Goal: Information Seeking & Learning: Learn about a topic

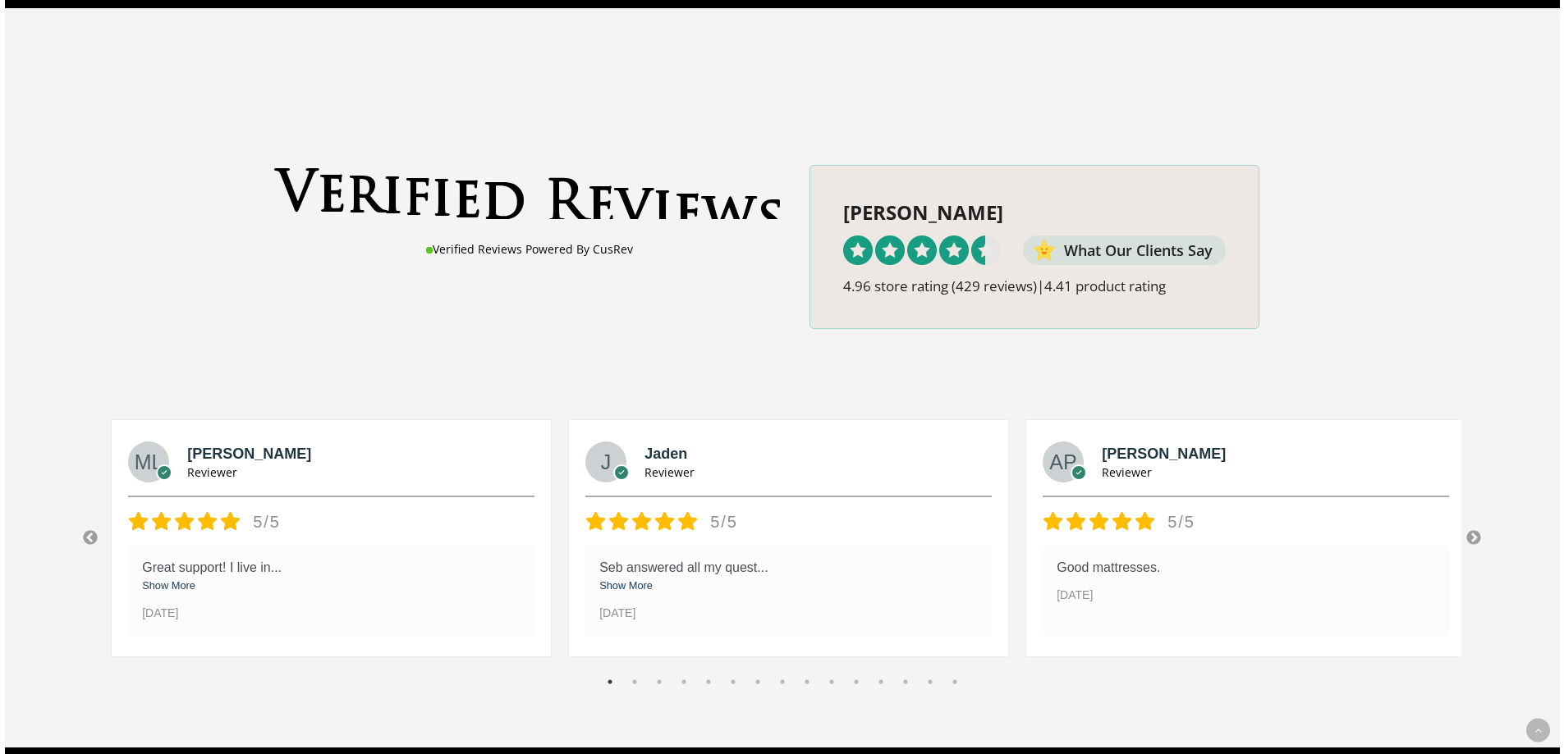
scroll to position [2107, 0]
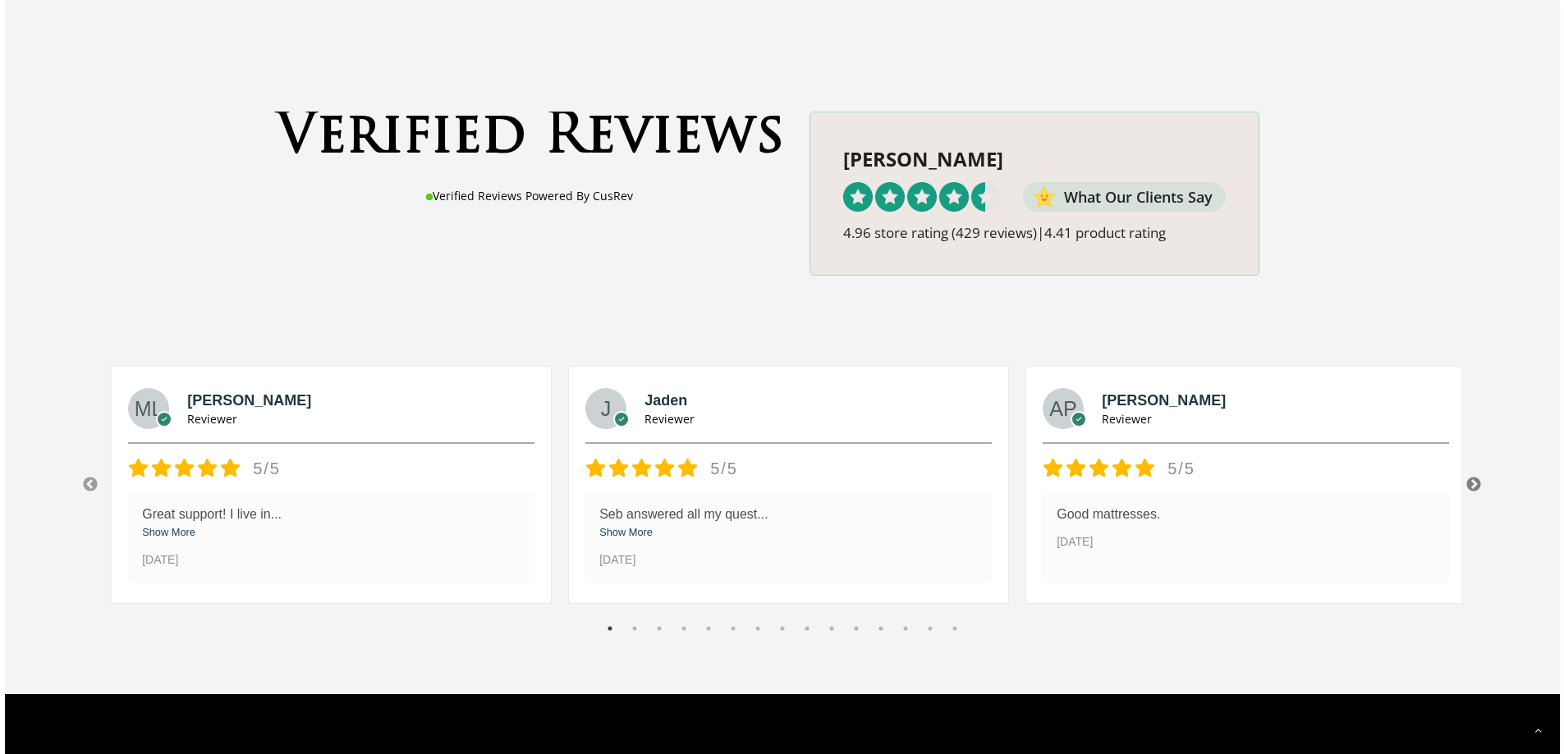
click at [1481, 477] on button "Next" at bounding box center [1473, 485] width 16 height 16
click at [1474, 477] on button "Next" at bounding box center [1473, 485] width 16 height 16
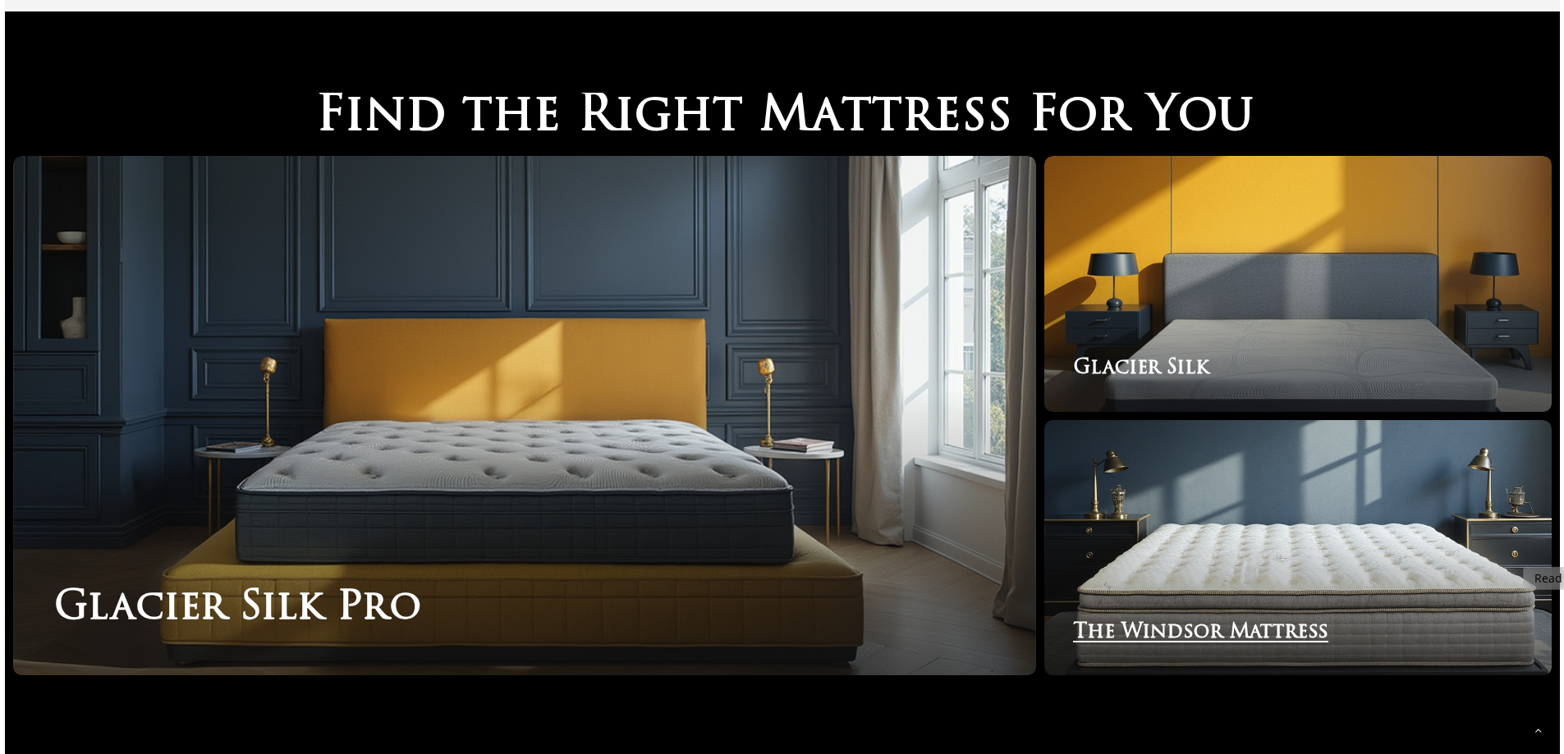
scroll to position [2828, 0]
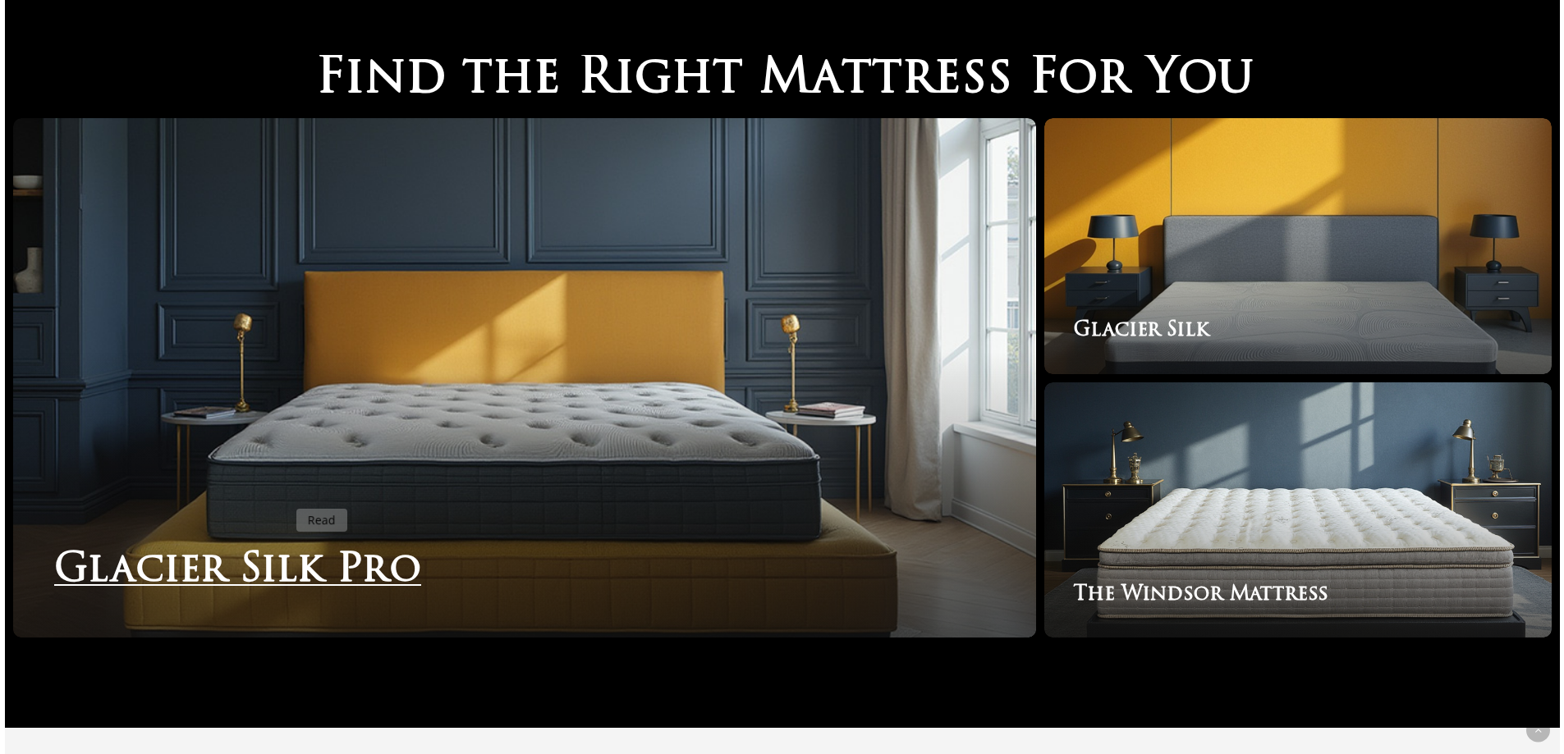
click at [286, 499] on link "Glacier Silk Pro" at bounding box center [524, 378] width 1023 height 520
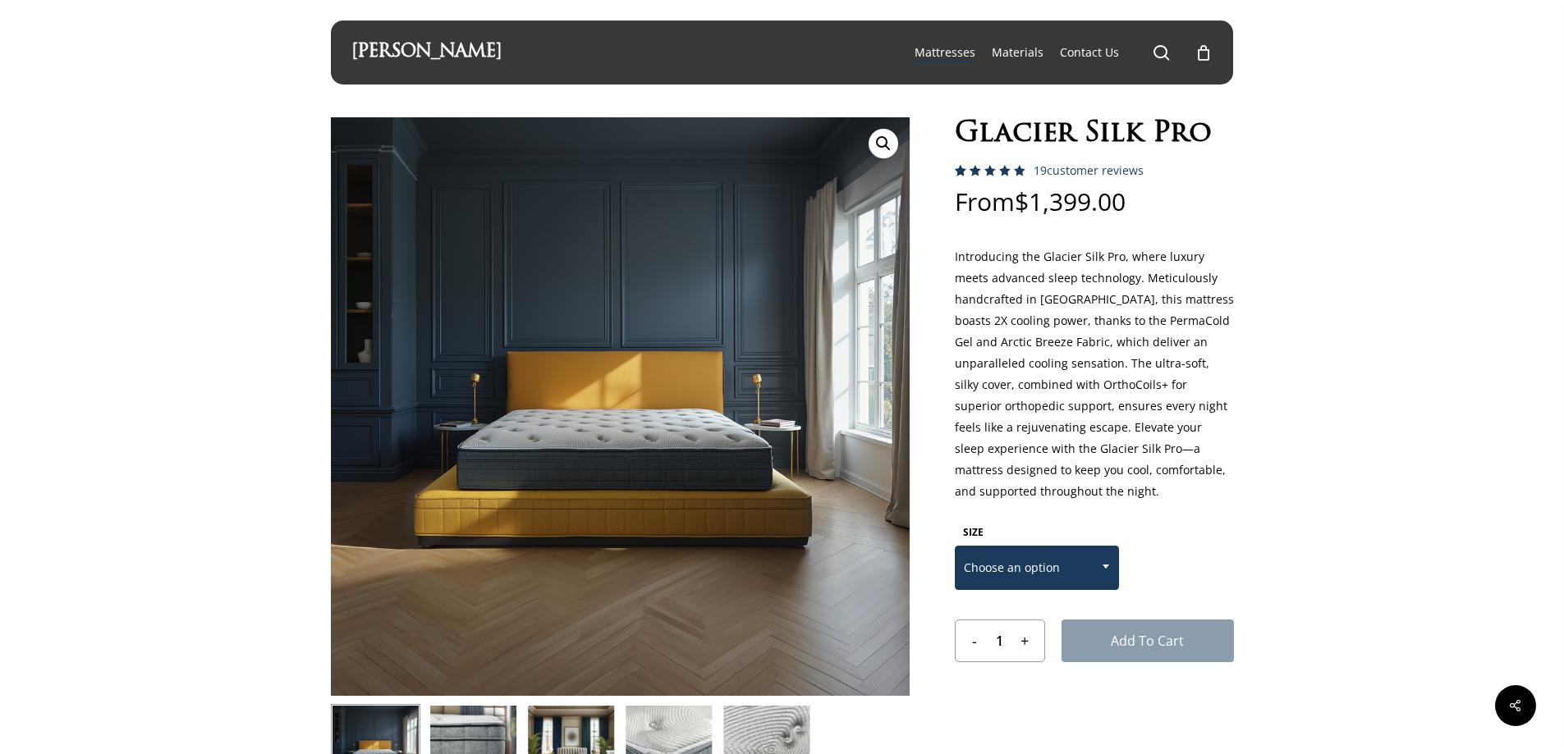
click at [1060, 565] on span "Choose an option" at bounding box center [1037, 568] width 163 height 34
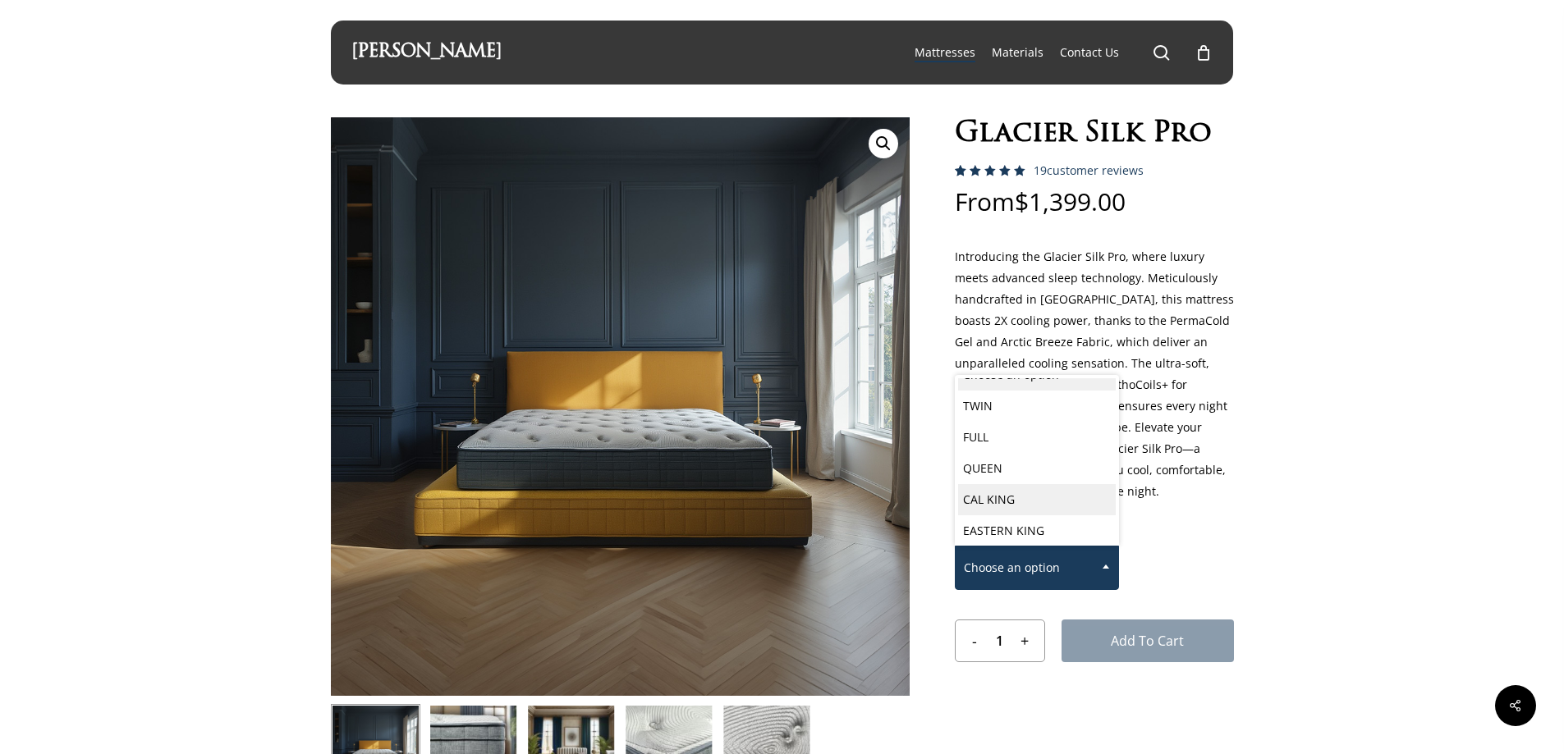
scroll to position [23, 0]
select select "EASTERN KING"
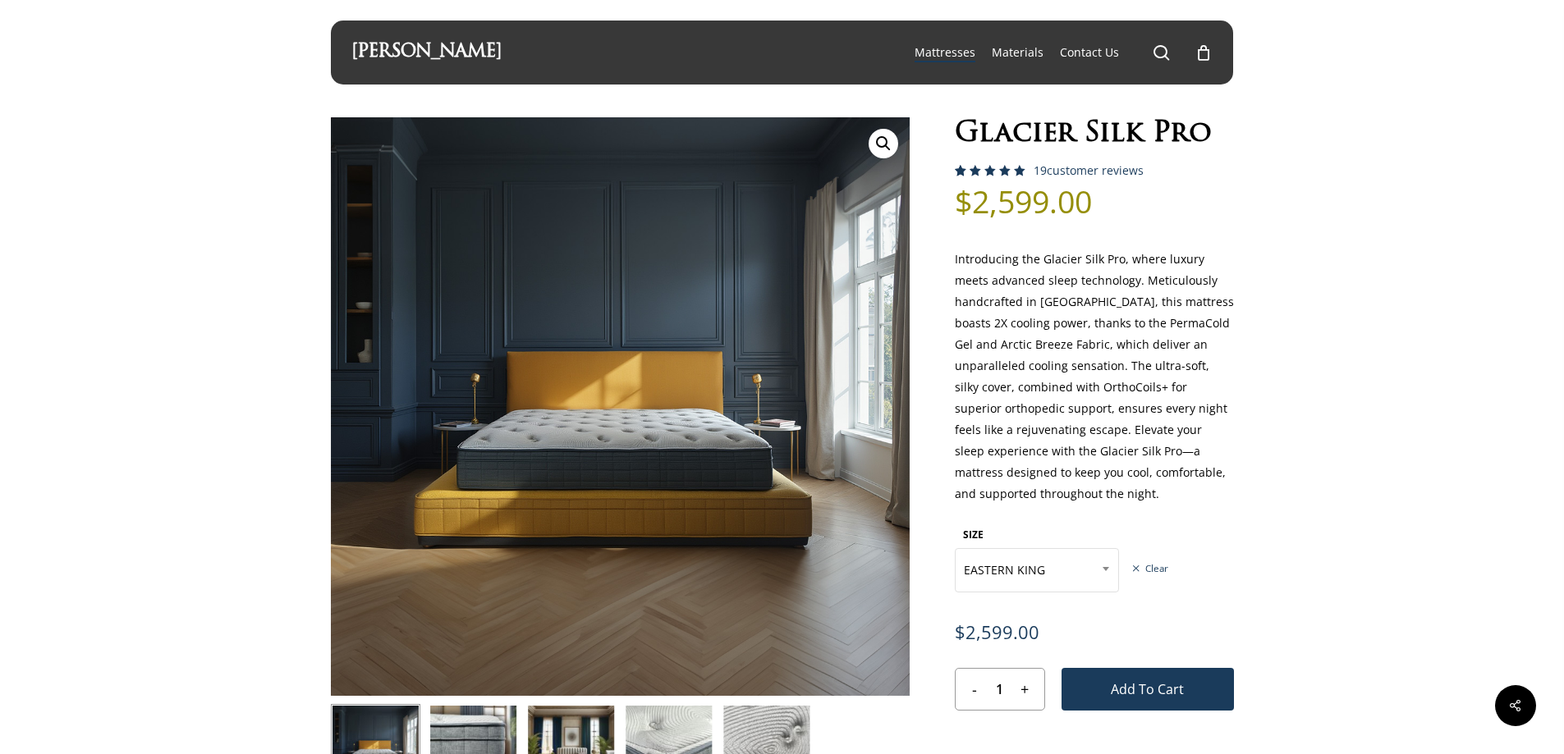
scroll to position [191, 0]
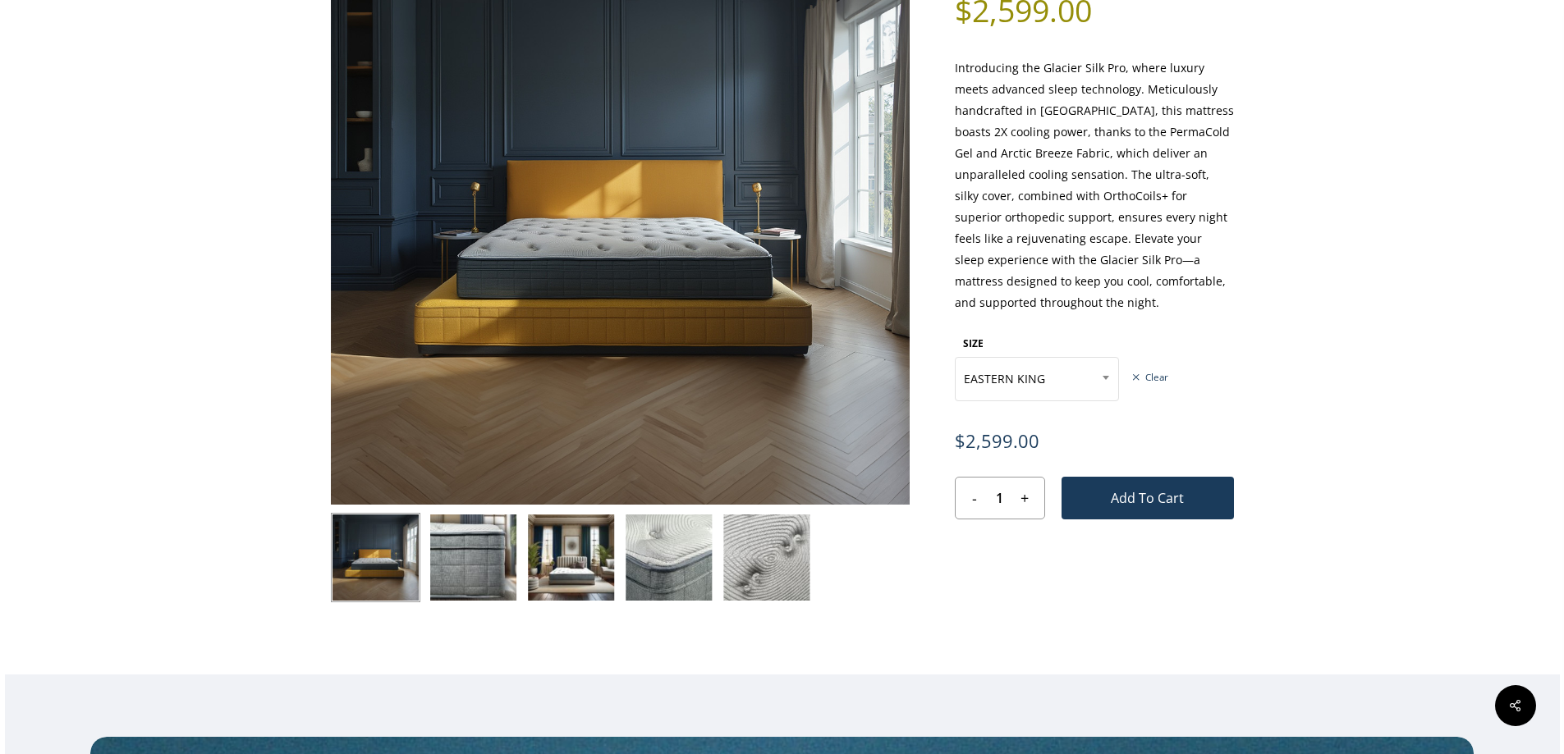
click at [467, 567] on img at bounding box center [473, 557] width 89 height 89
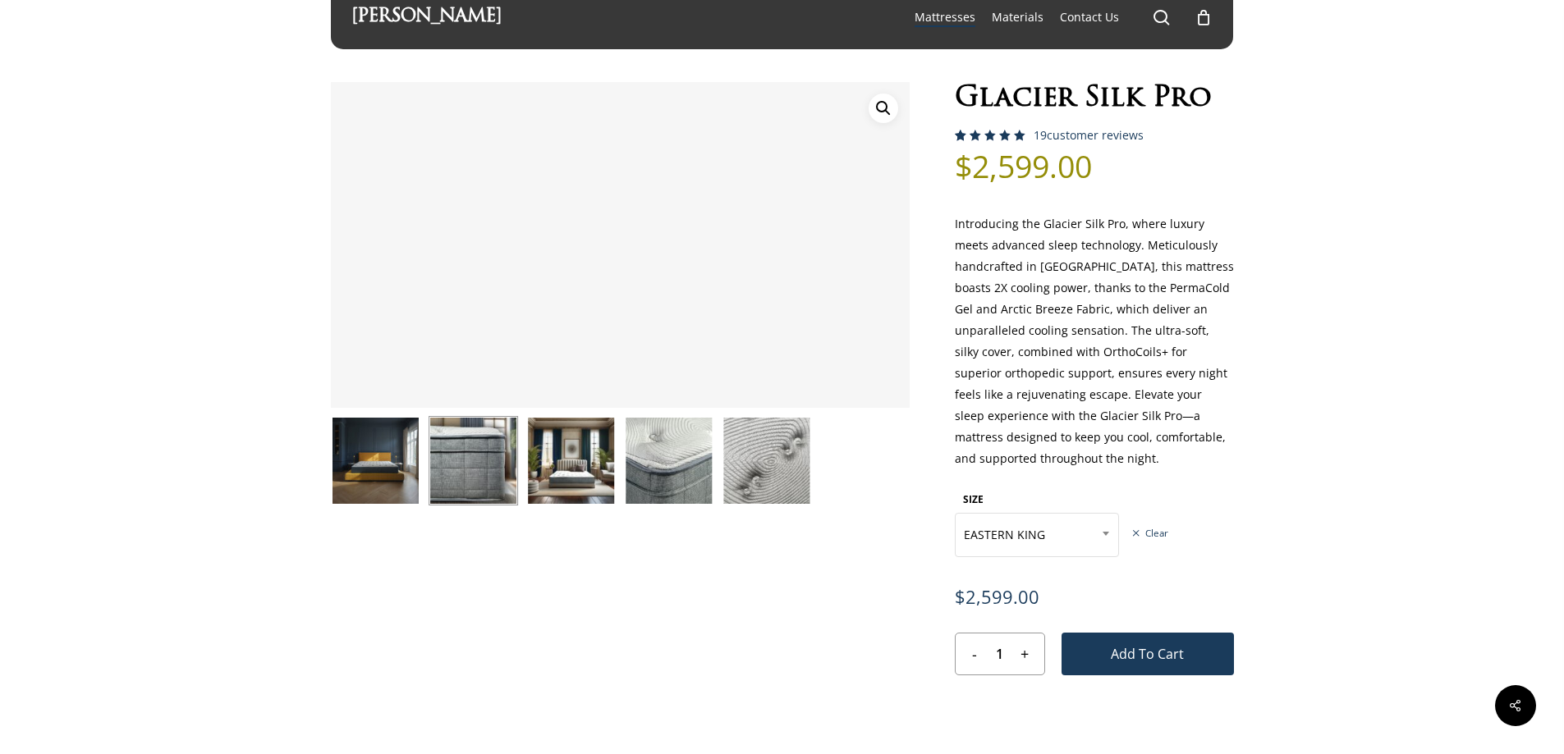
scroll to position [0, 0]
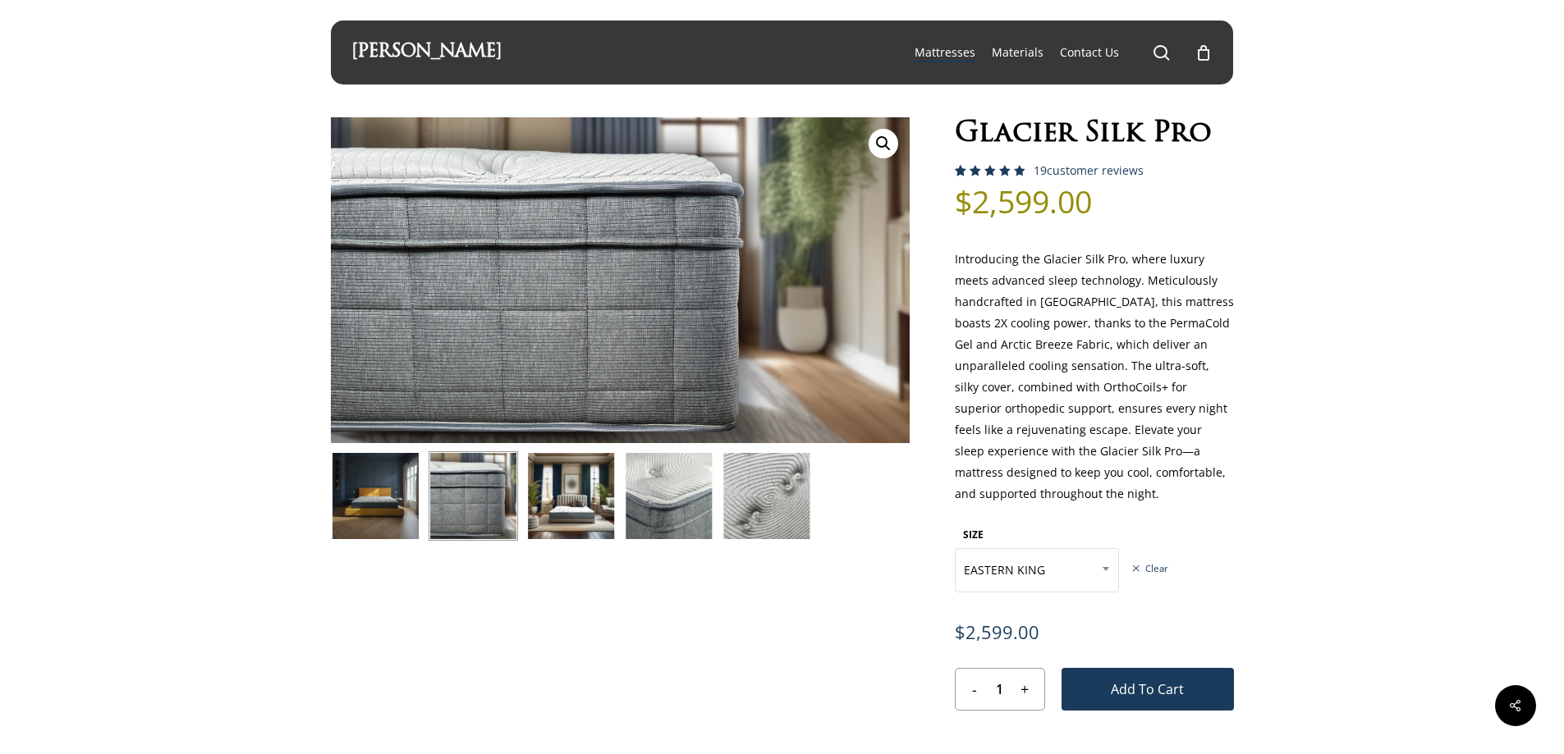
click at [383, 491] on img at bounding box center [375, 495] width 89 height 89
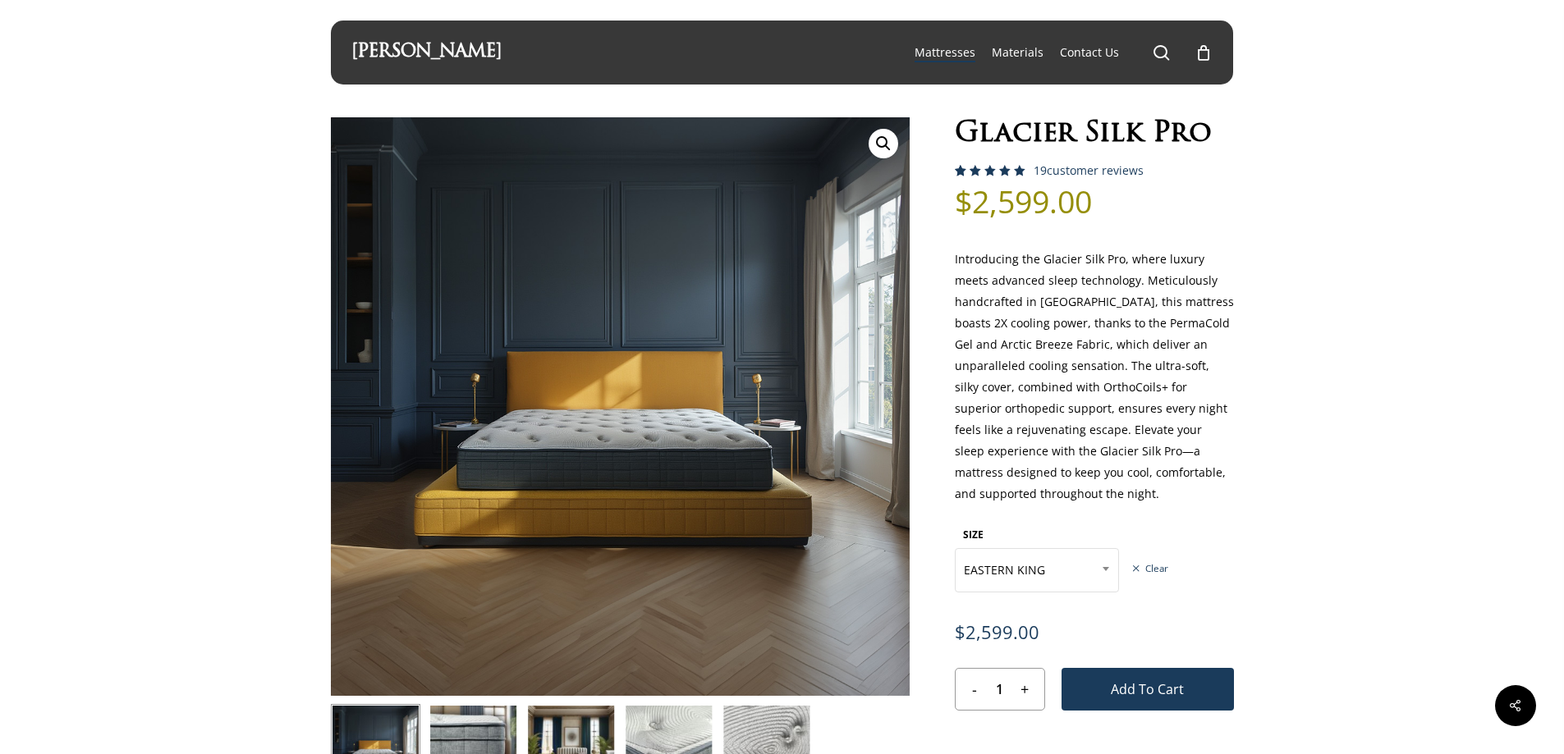
click at [481, 731] on img at bounding box center [473, 748] width 89 height 89
click at [561, 731] on img at bounding box center [570, 748] width 89 height 89
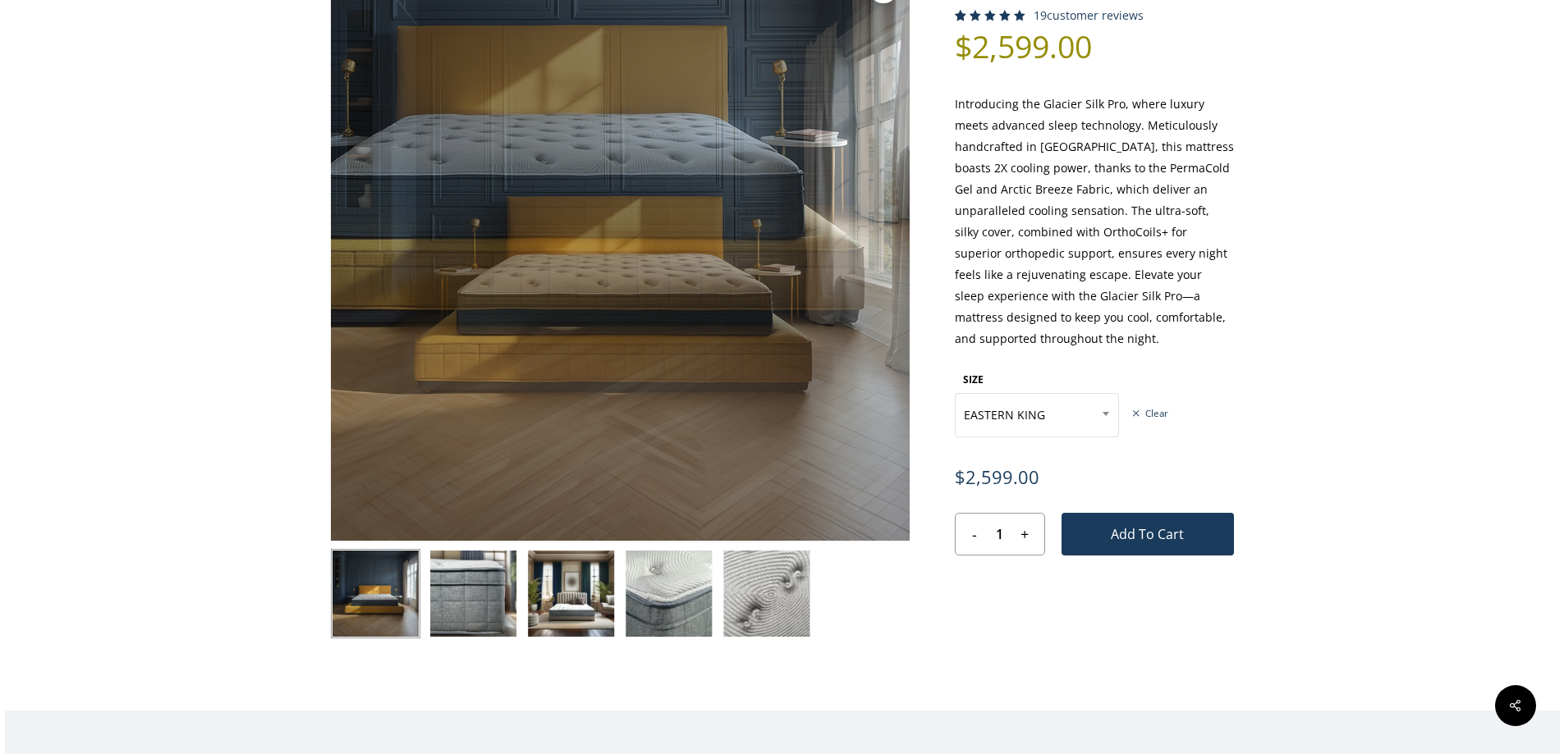
scroll to position [191, 0]
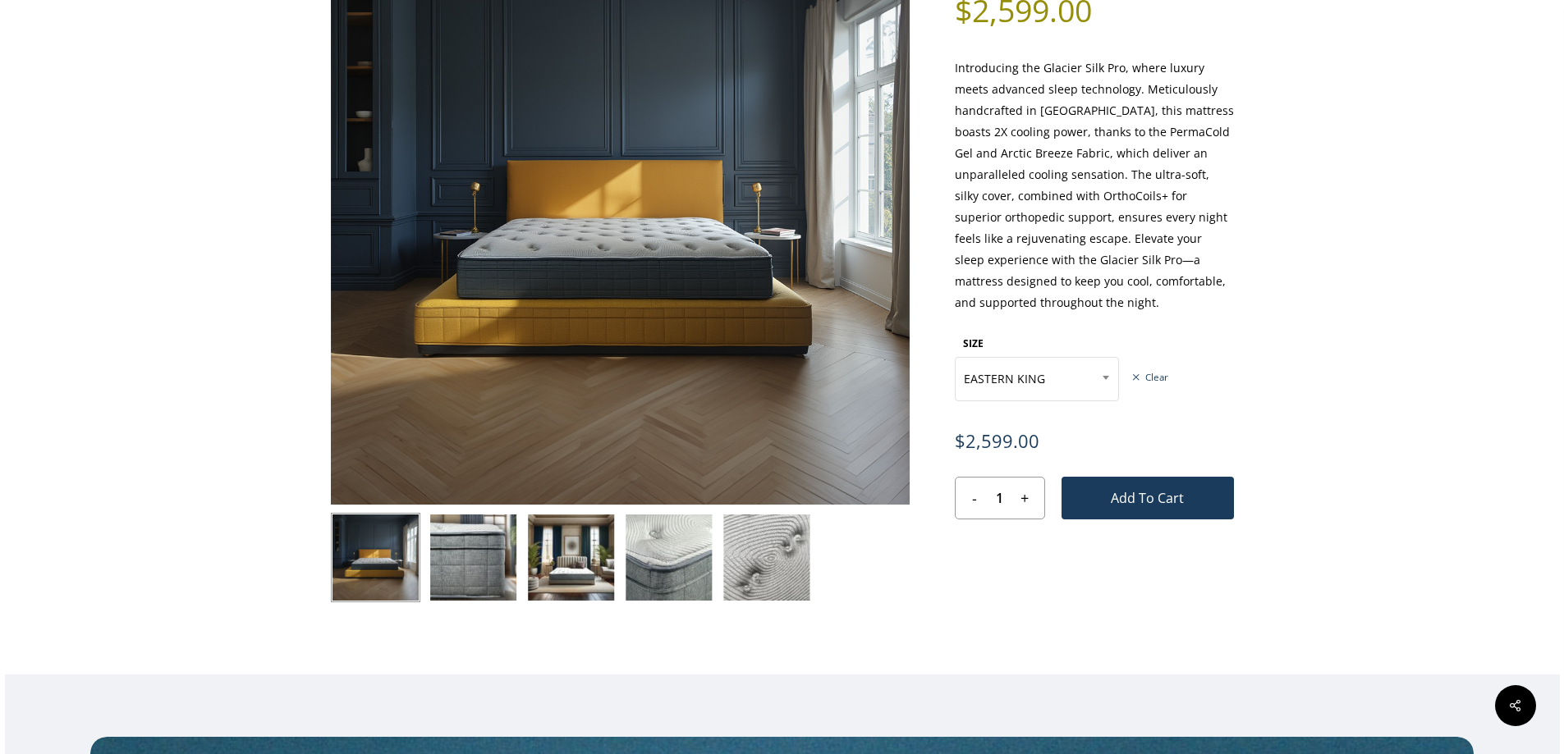
click at [539, 543] on img at bounding box center [570, 557] width 89 height 89
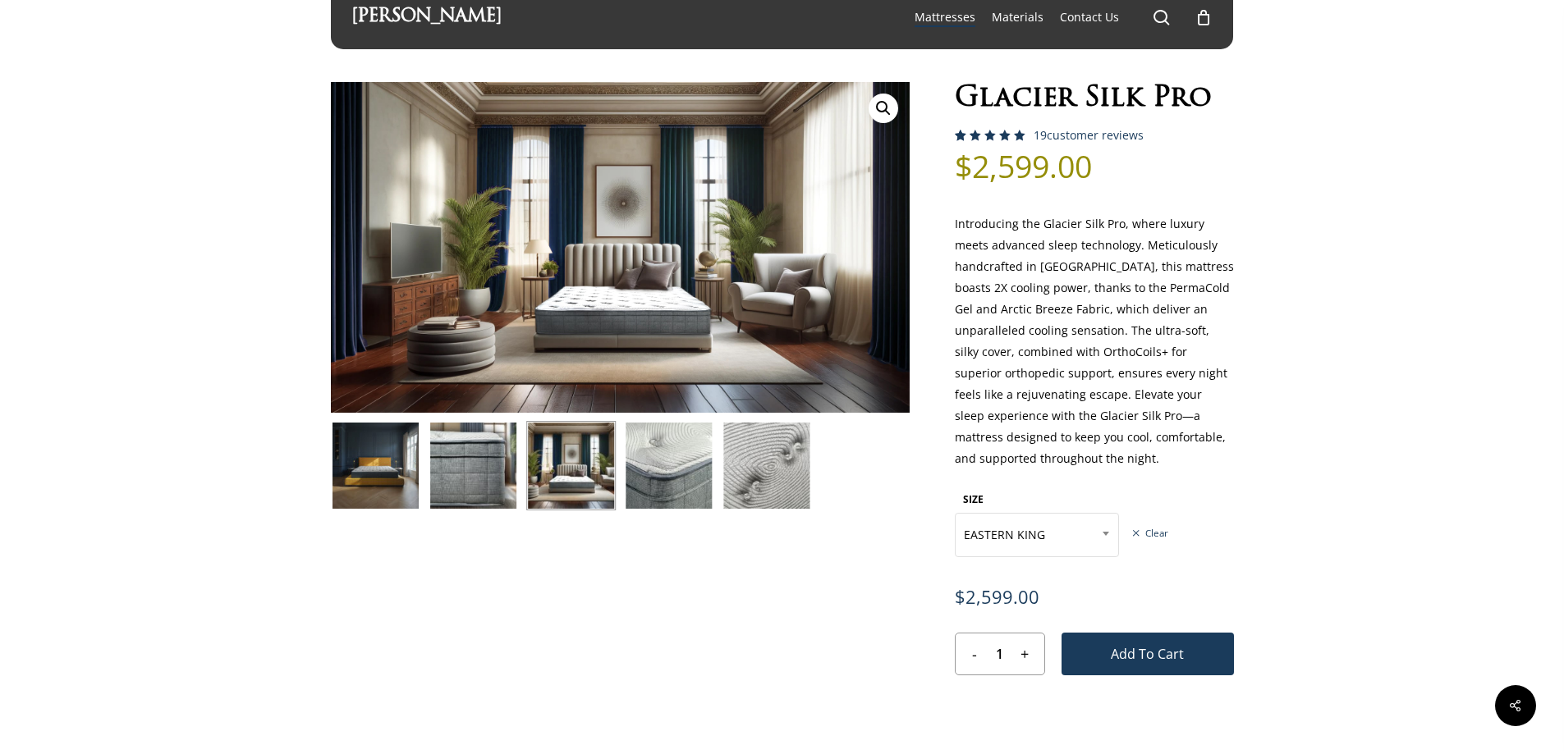
scroll to position [0, 0]
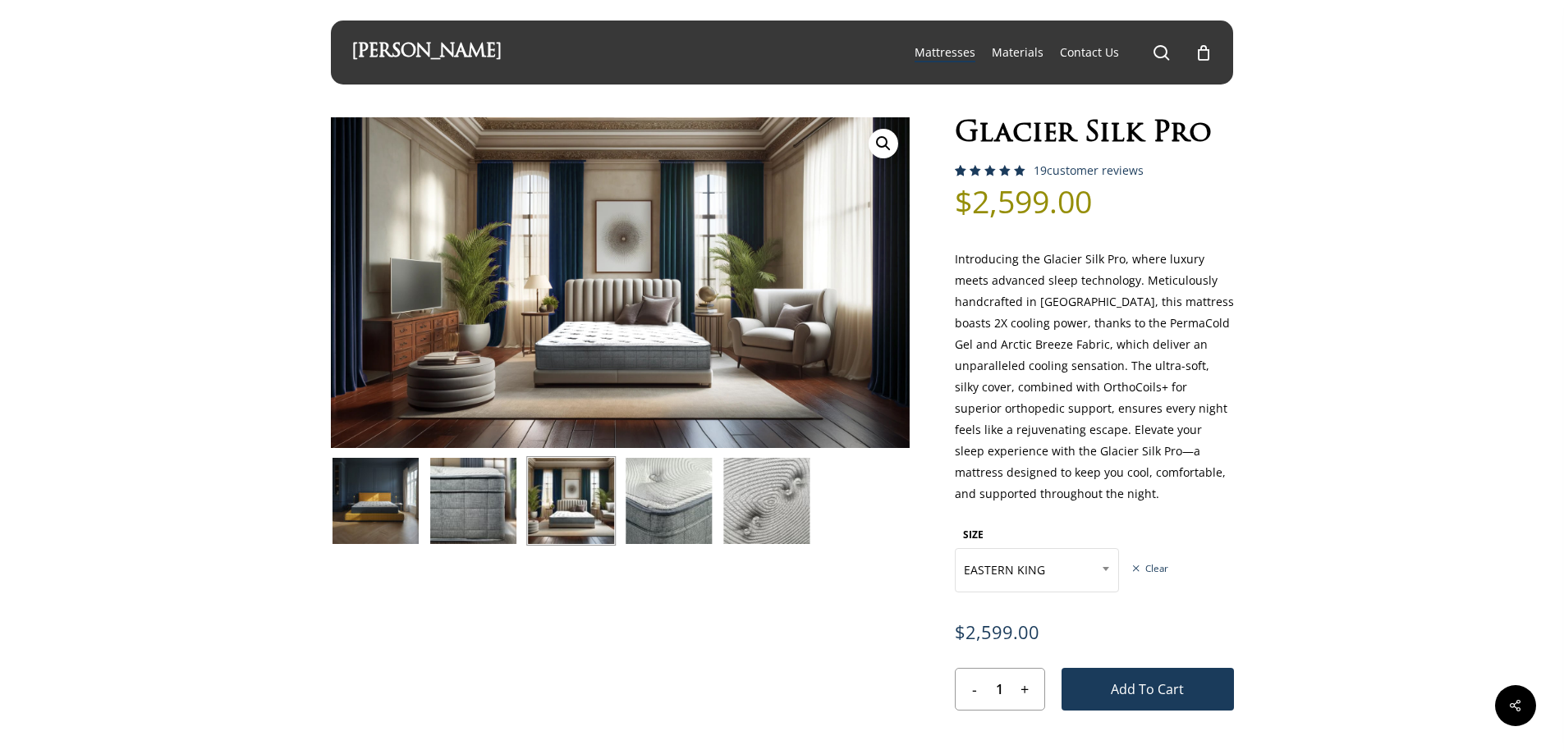
click at [669, 490] on img at bounding box center [668, 500] width 89 height 89
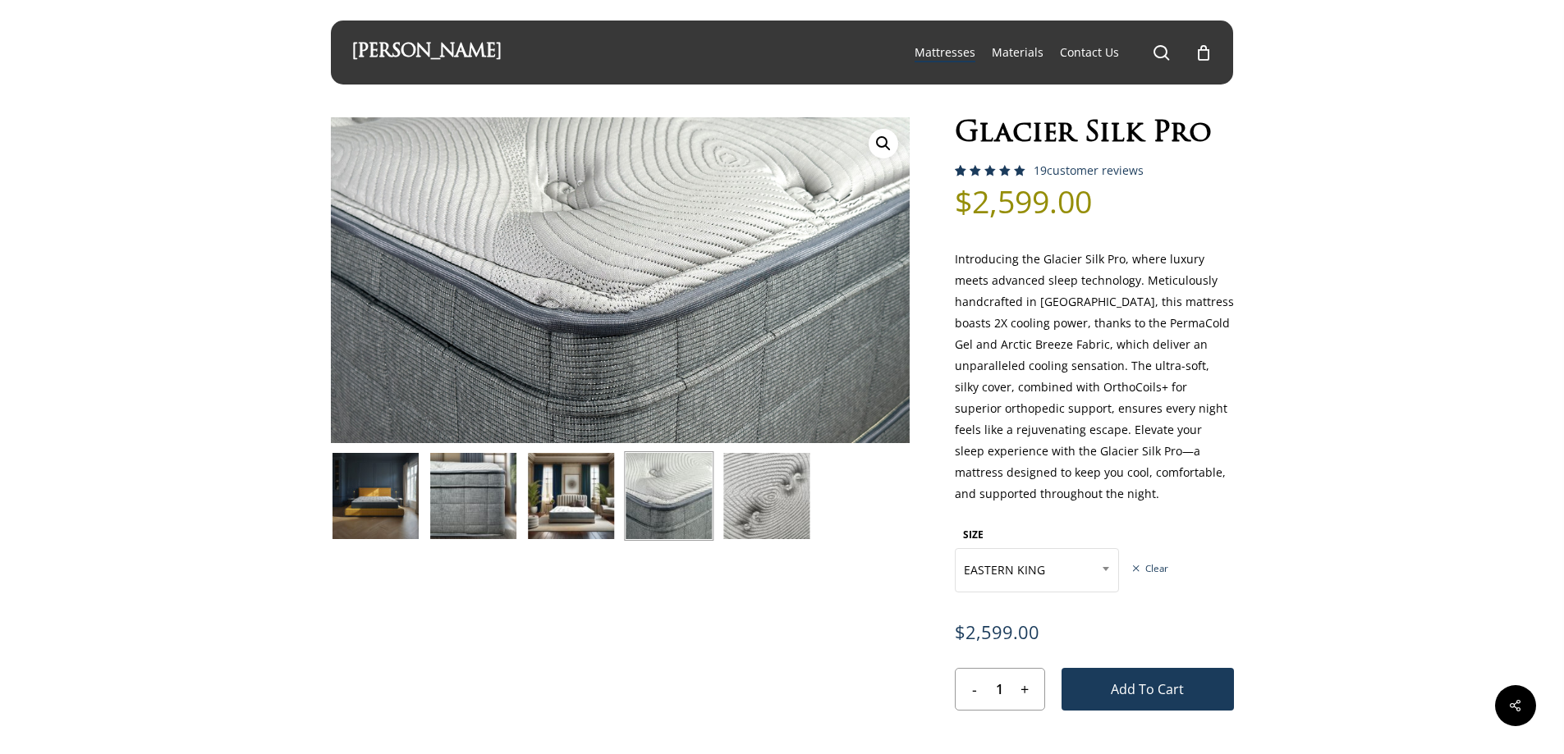
click at [752, 495] on img at bounding box center [766, 495] width 89 height 89
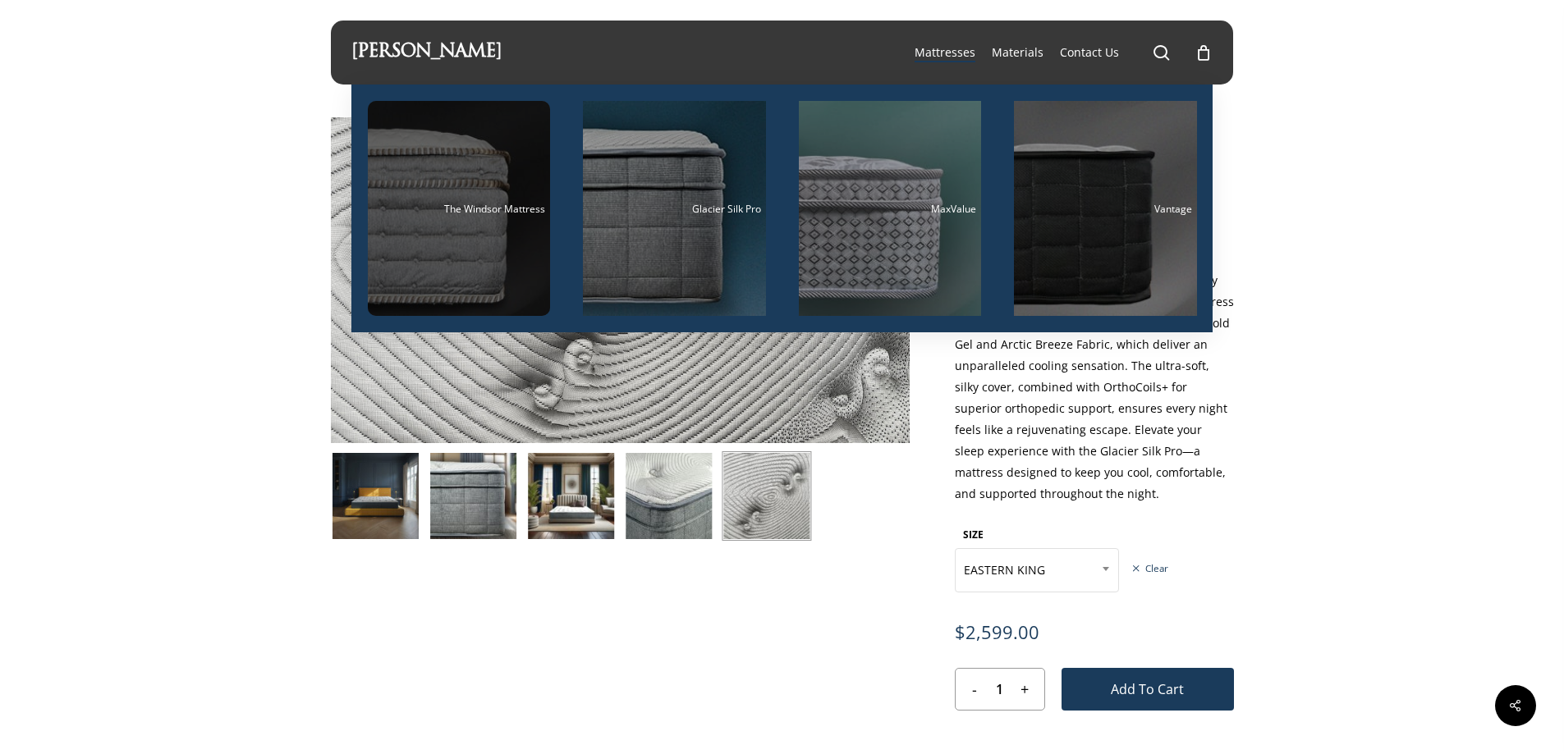
click at [468, 207] on span "The Windsor Mattress" at bounding box center [494, 209] width 101 height 14
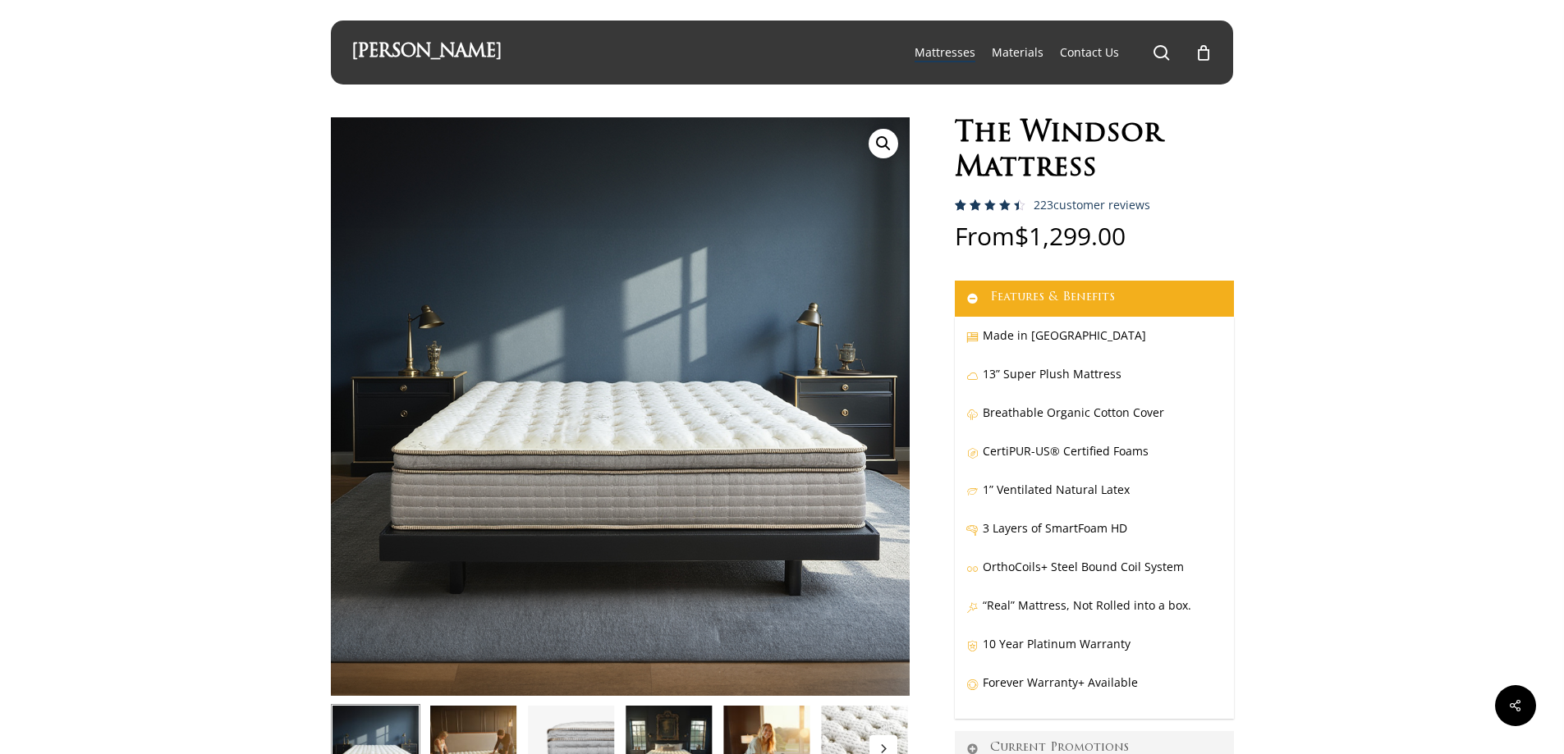
click at [465, 736] on img at bounding box center [473, 748] width 89 height 89
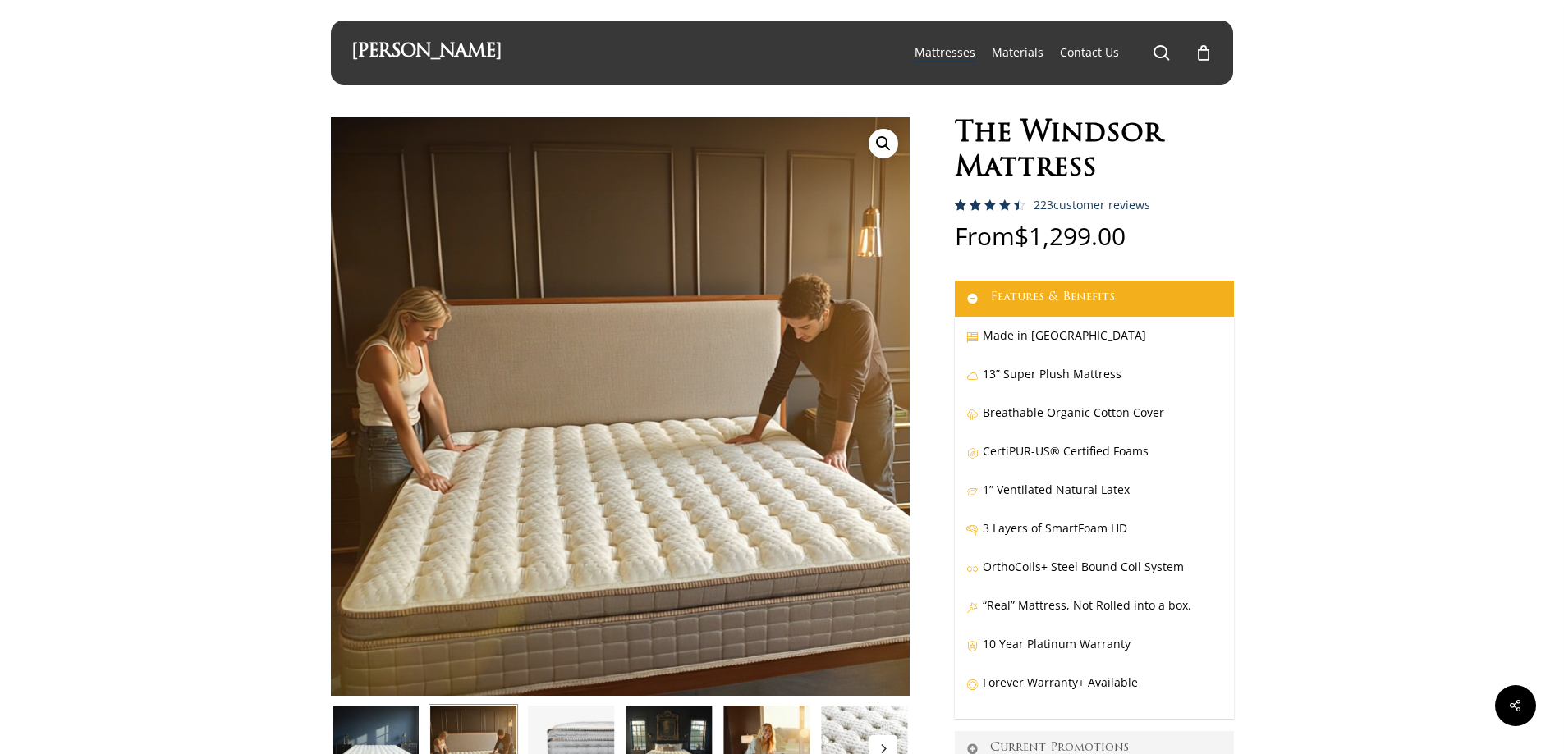
click at [578, 738] on img at bounding box center [570, 748] width 89 height 89
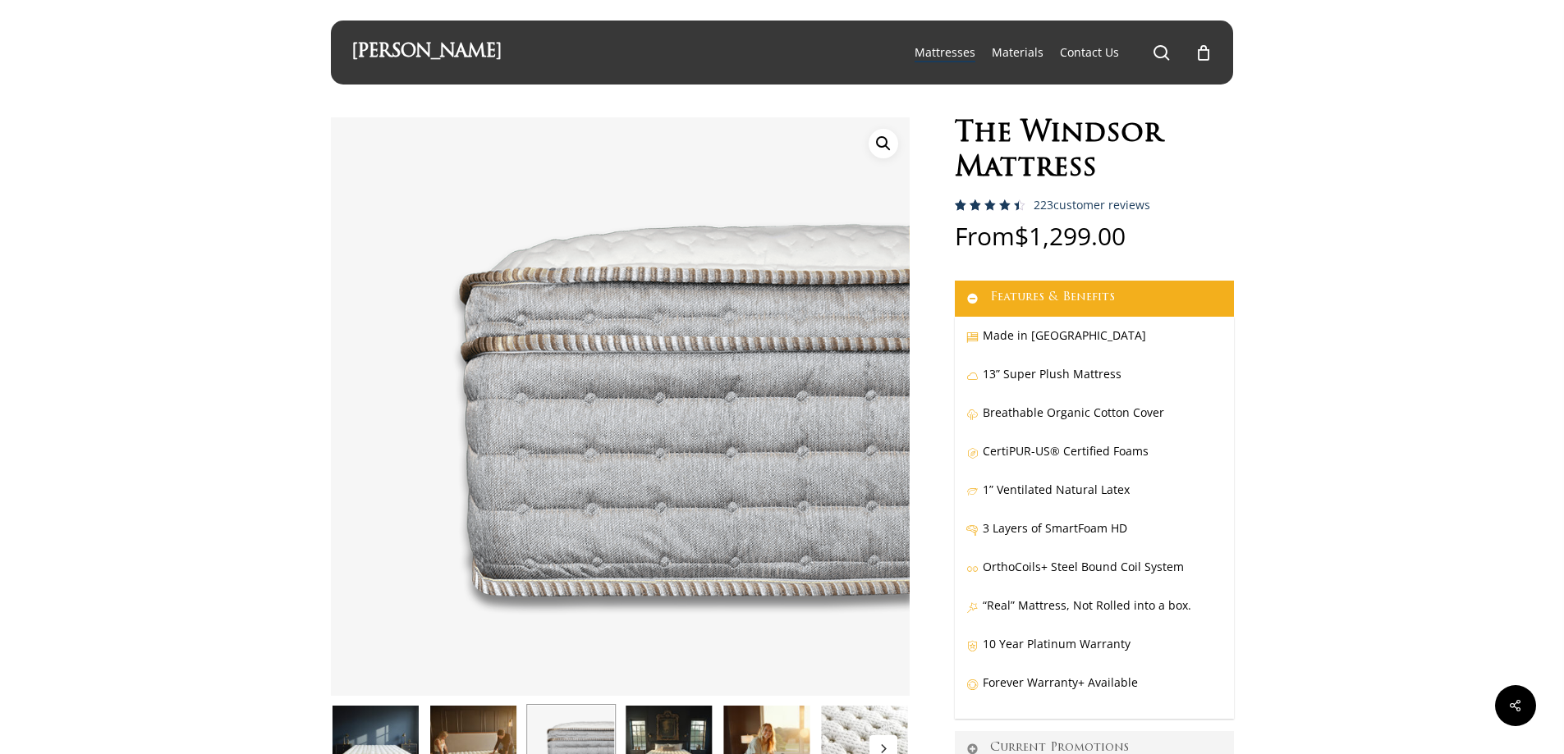
click at [665, 734] on img at bounding box center [668, 748] width 89 height 89
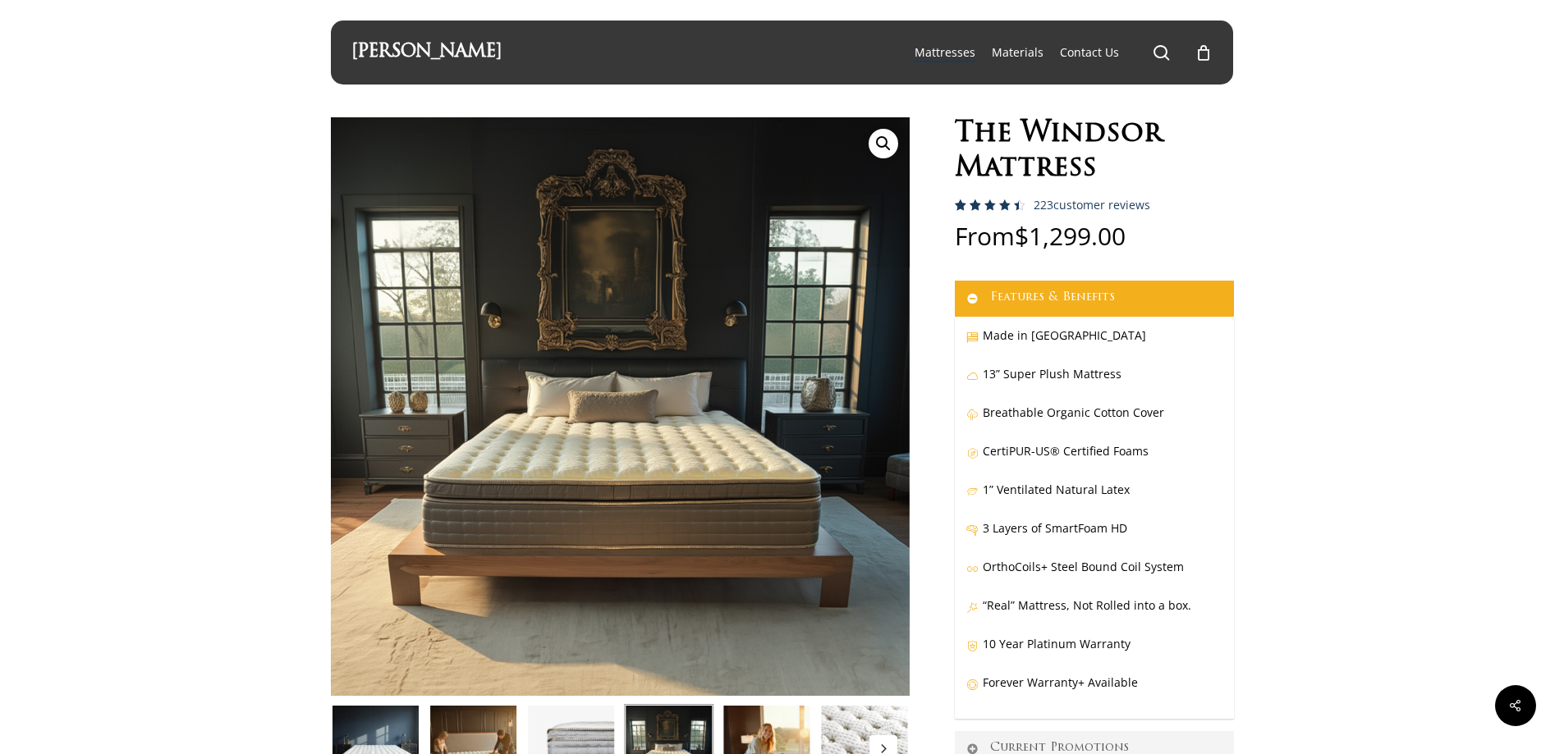
click at [782, 730] on img at bounding box center [766, 748] width 89 height 89
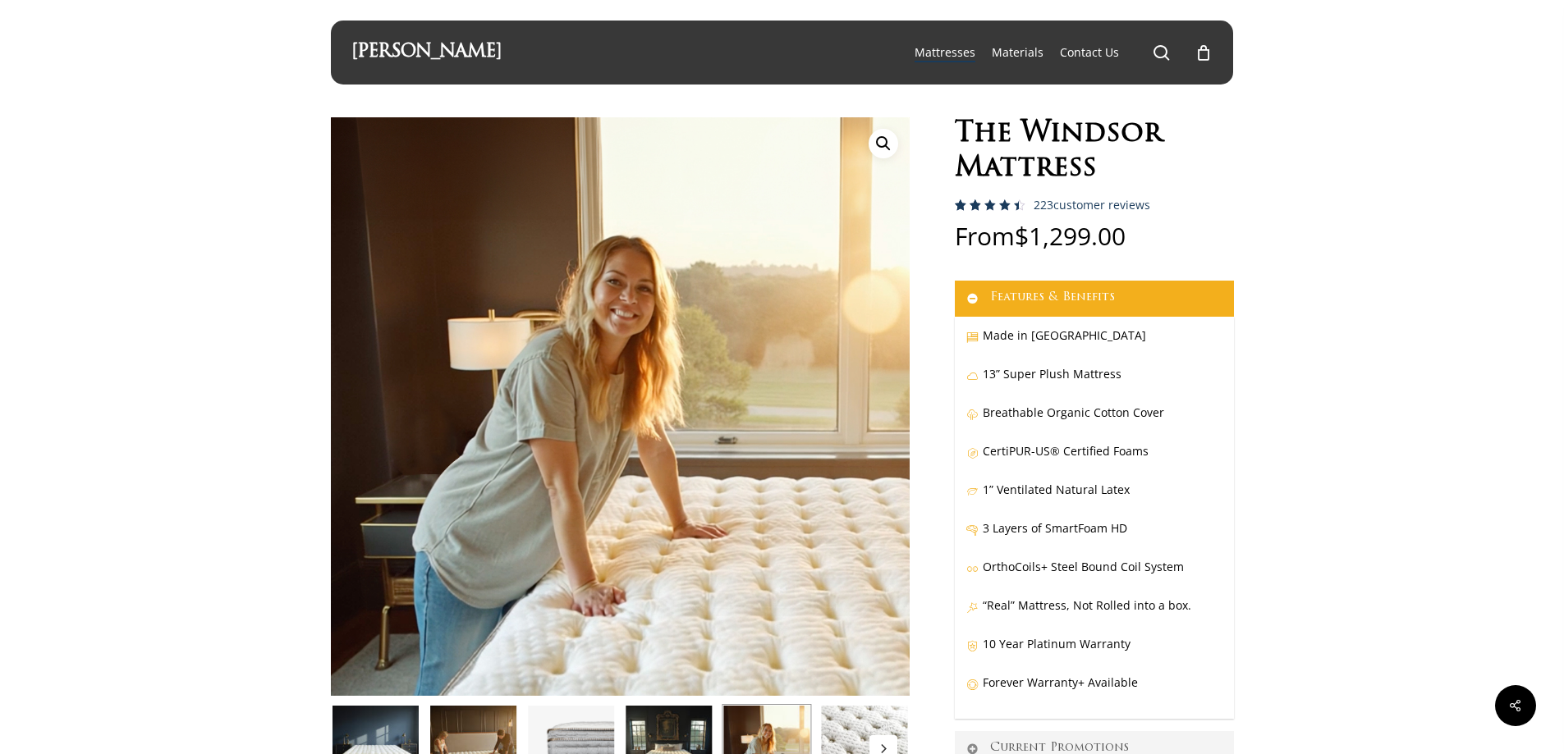
click at [840, 721] on img at bounding box center [863, 748] width 89 height 89
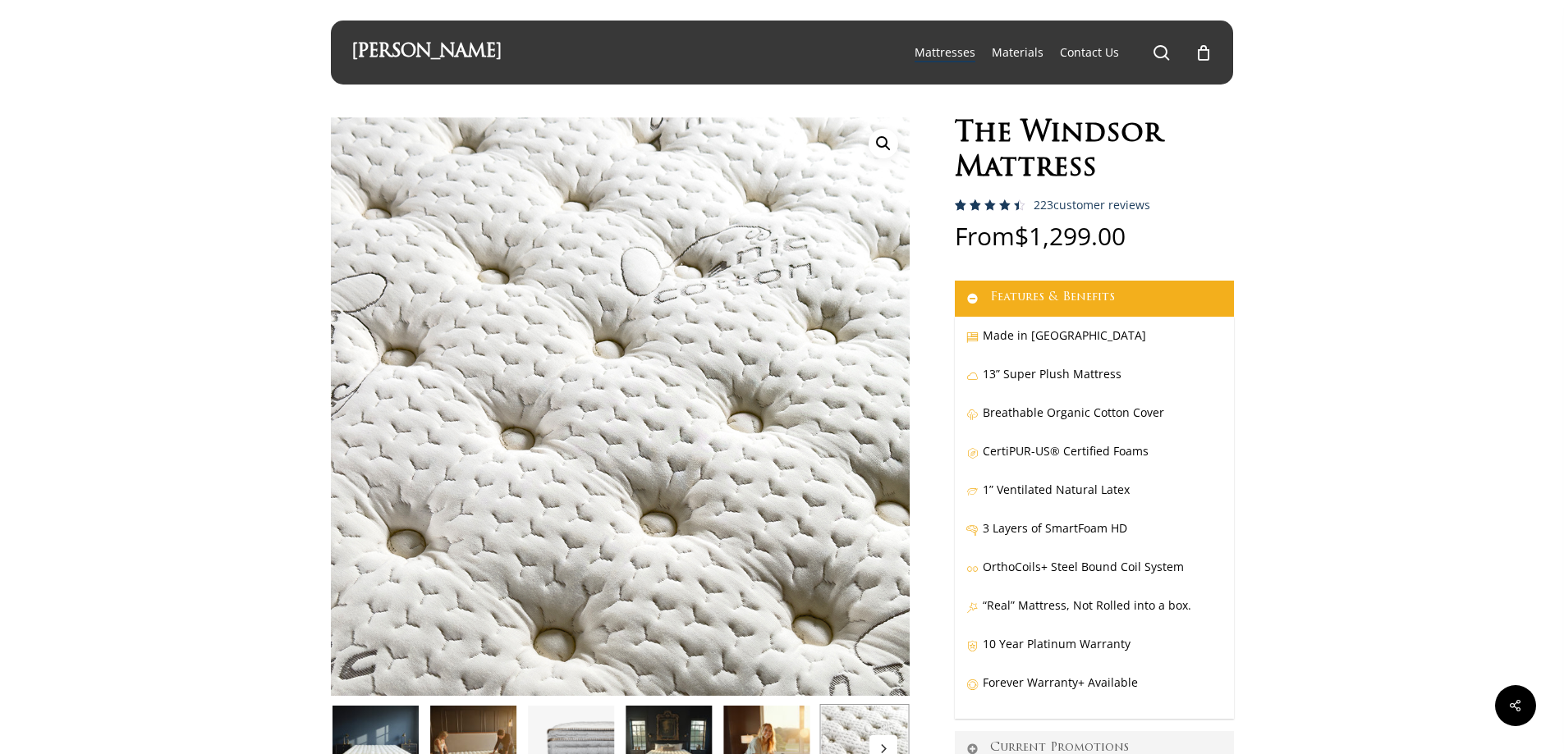
click at [883, 746] on icon "Next" at bounding box center [883, 749] width 5 height 8
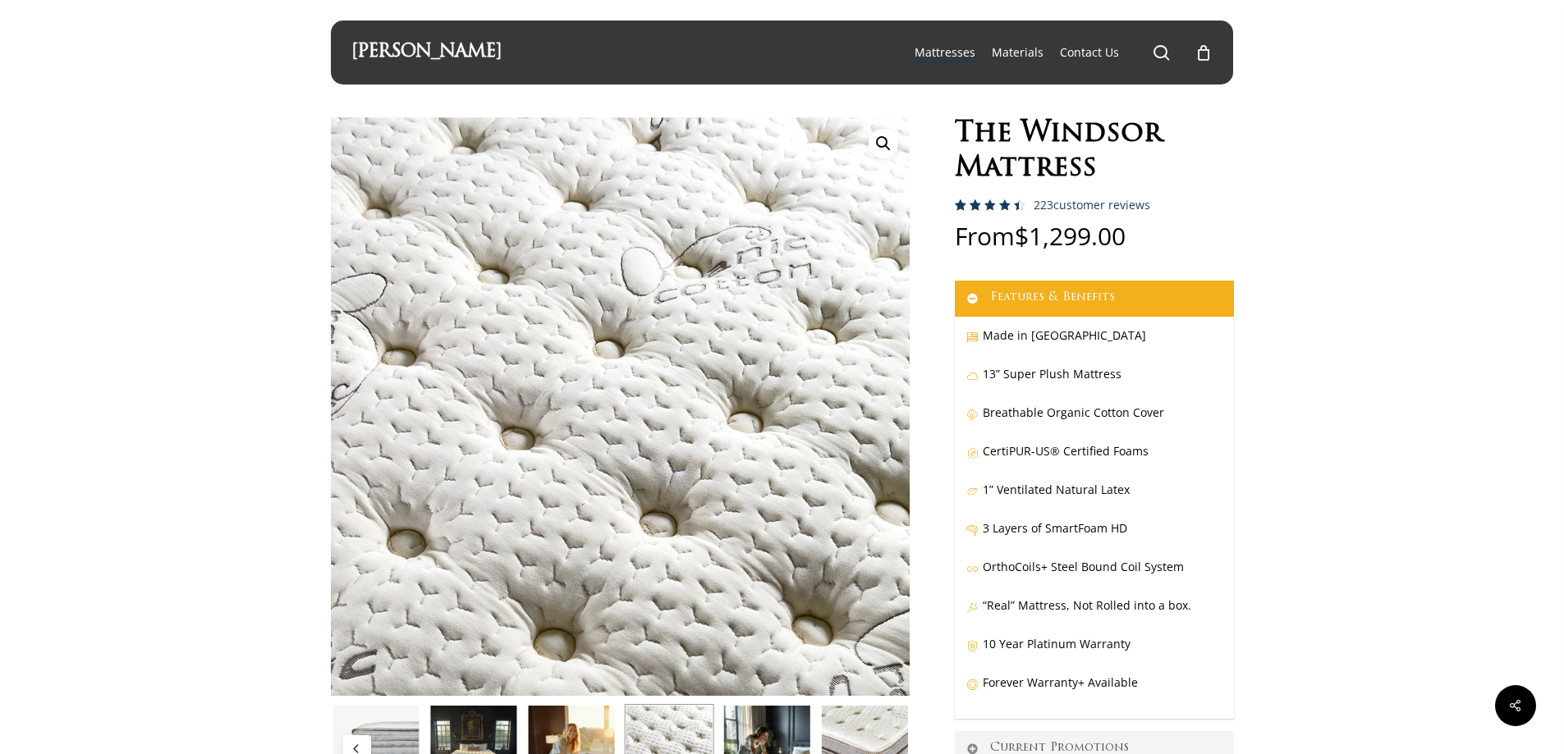
click at [782, 722] on img at bounding box center [766, 748] width 89 height 89
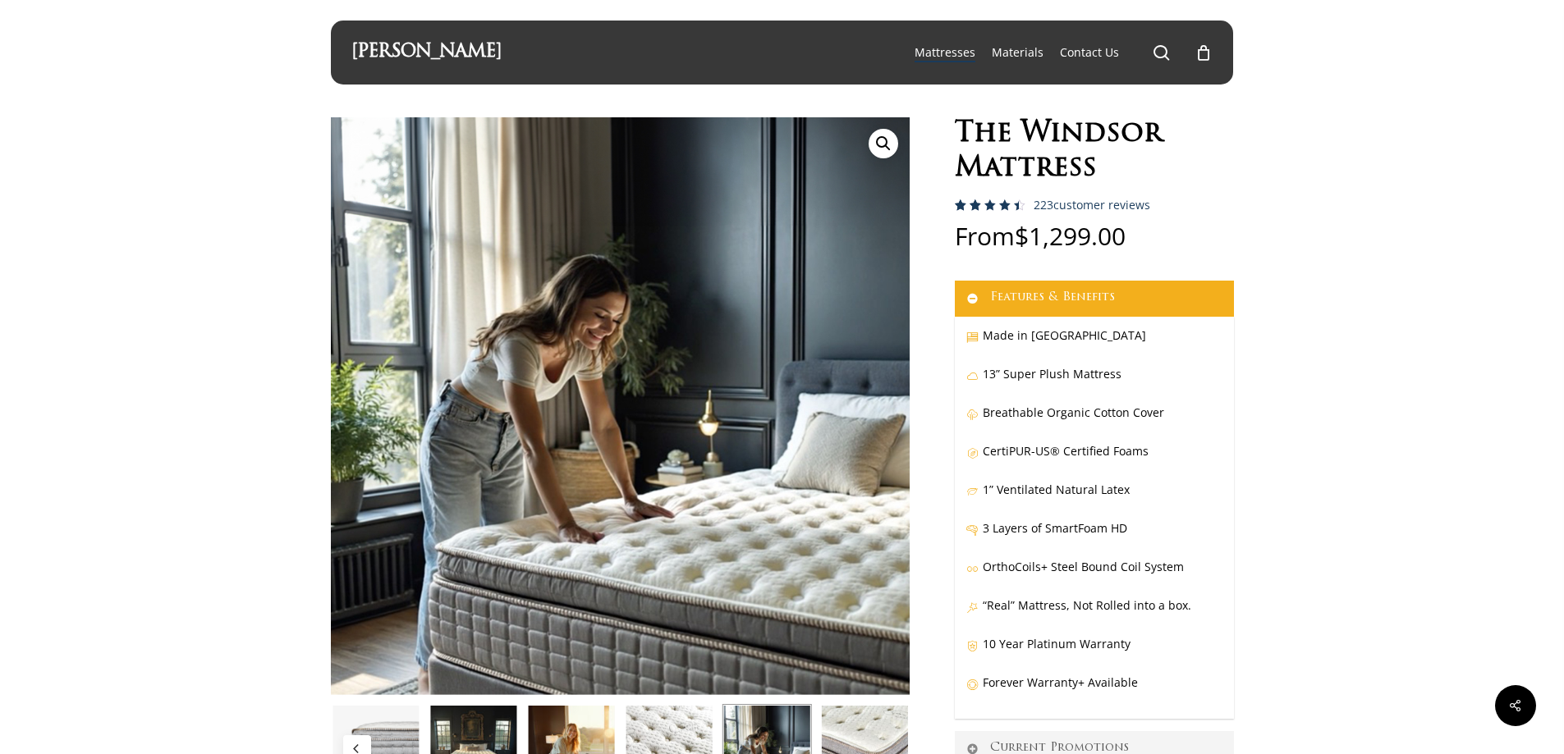
click at [862, 728] on img at bounding box center [863, 748] width 89 height 89
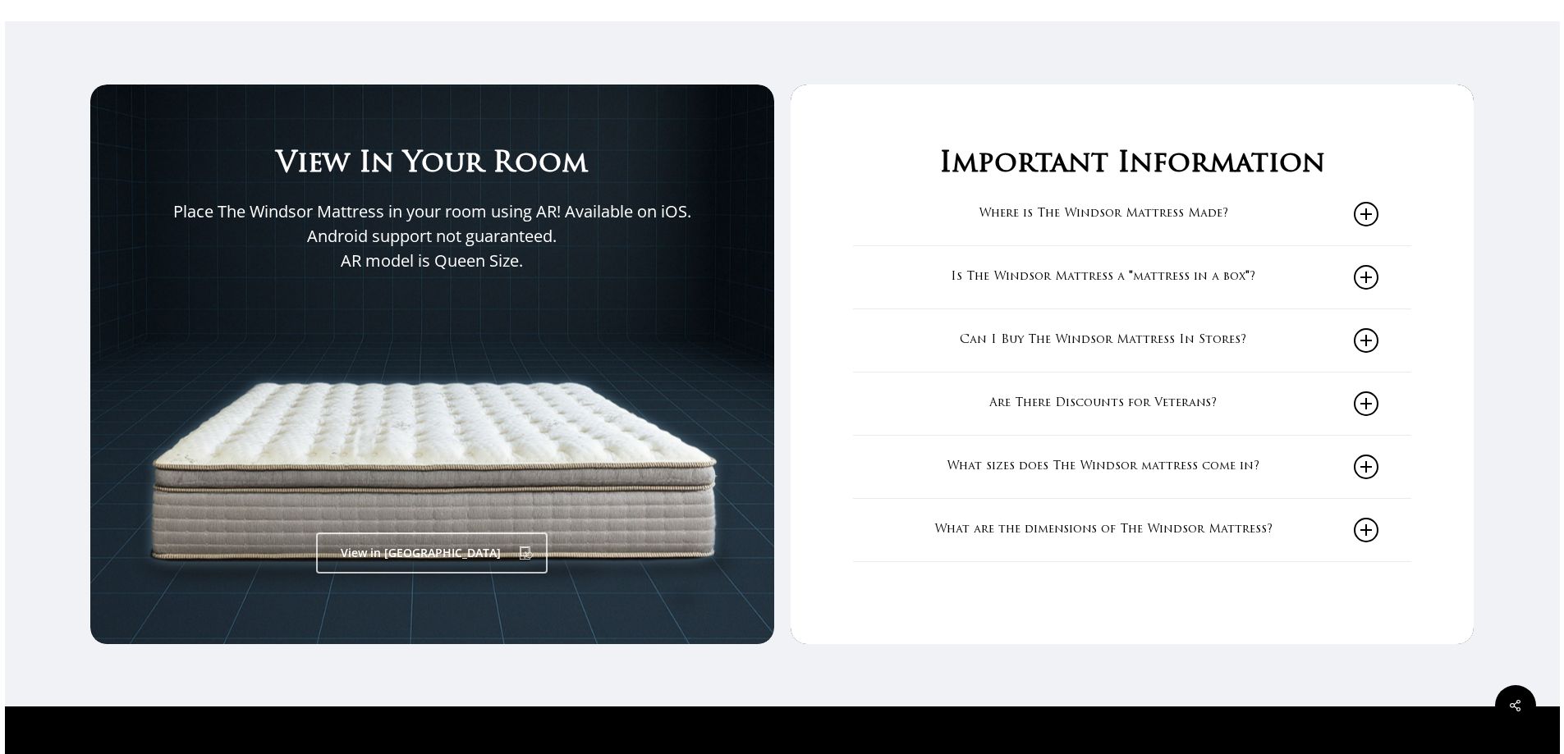
scroll to position [2682, 0]
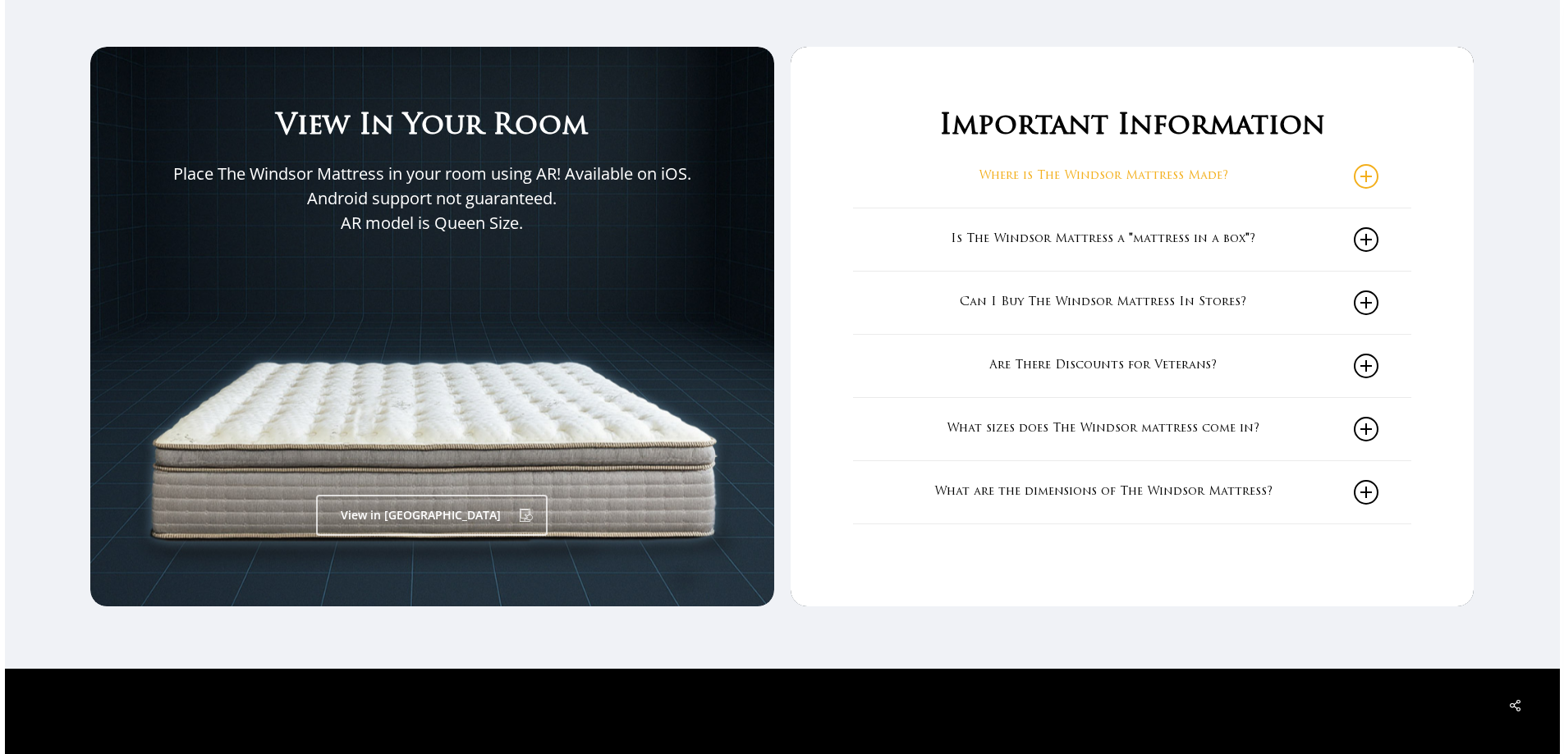
click at [1370, 178] on icon at bounding box center [1366, 176] width 25 height 25
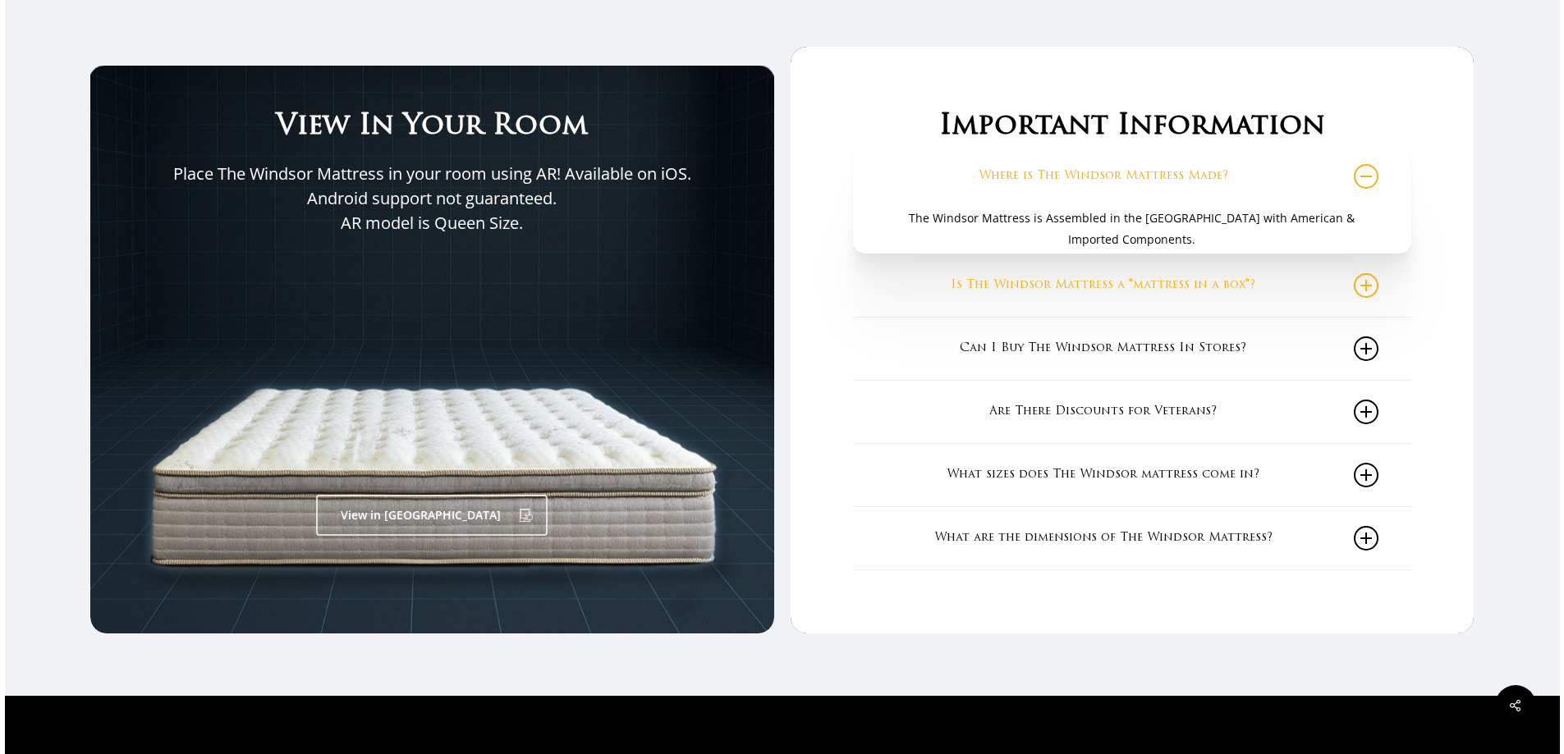
click at [1371, 288] on icon at bounding box center [1366, 285] width 25 height 25
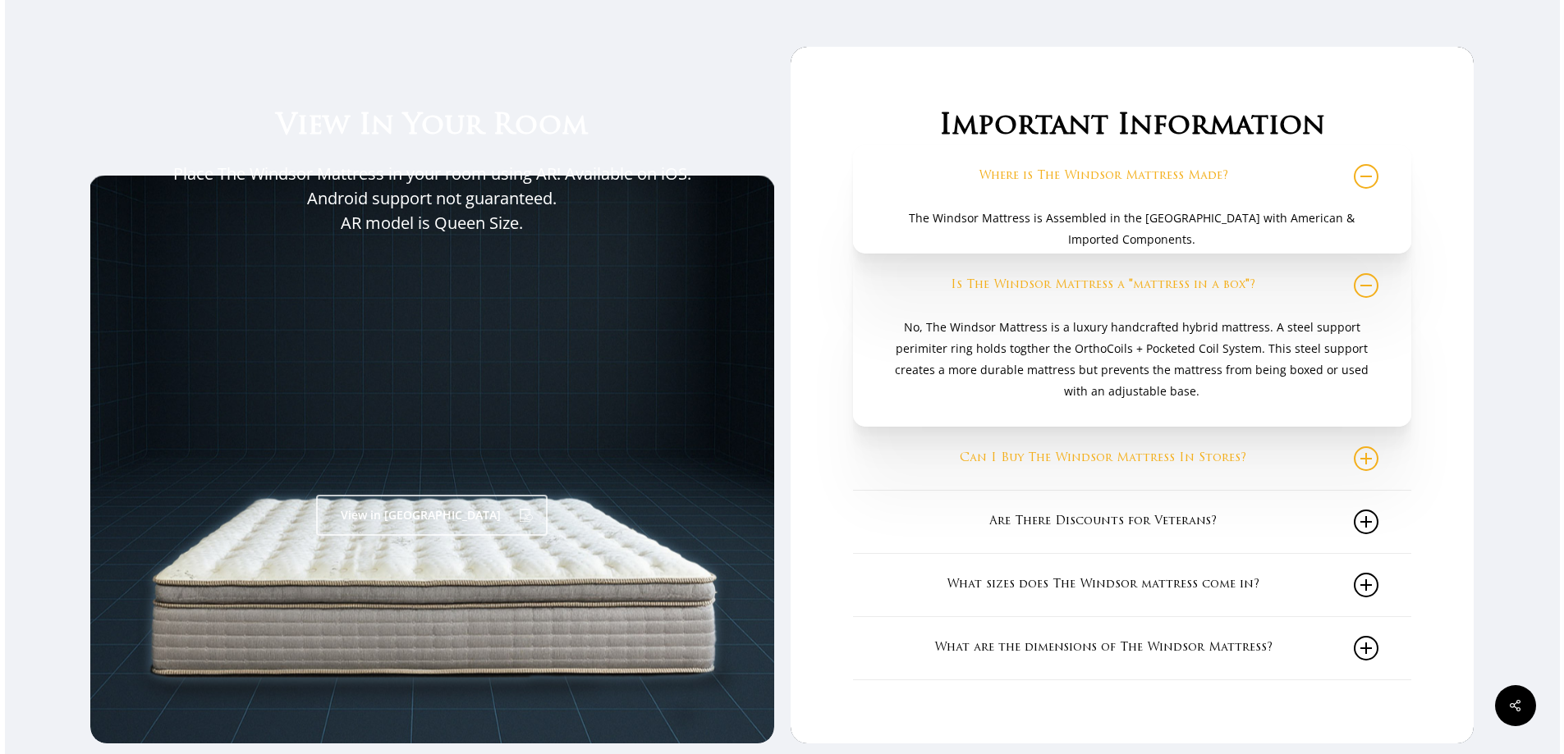
click at [1371, 459] on icon at bounding box center [1366, 459] width 25 height 25
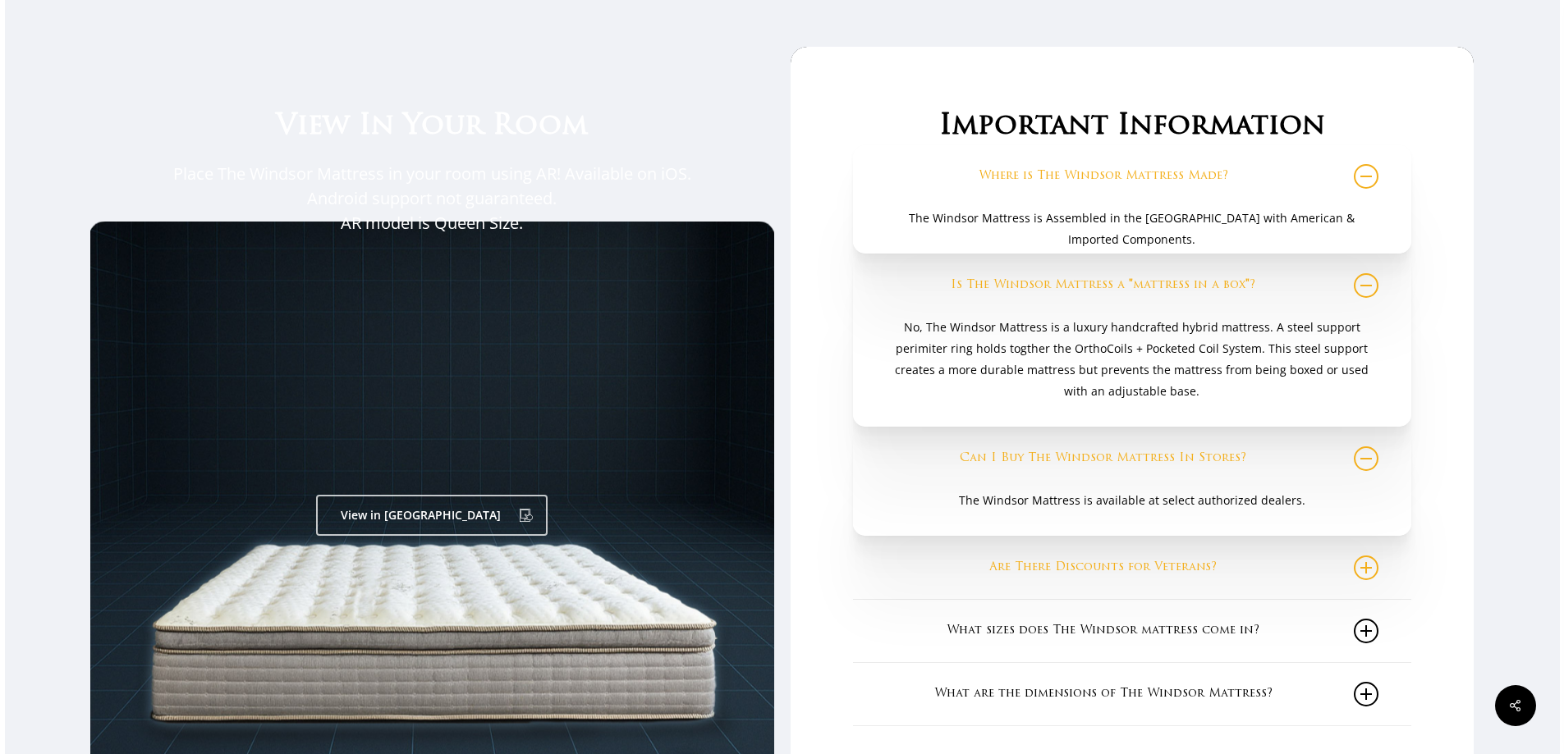
click at [1373, 569] on icon at bounding box center [1366, 568] width 25 height 25
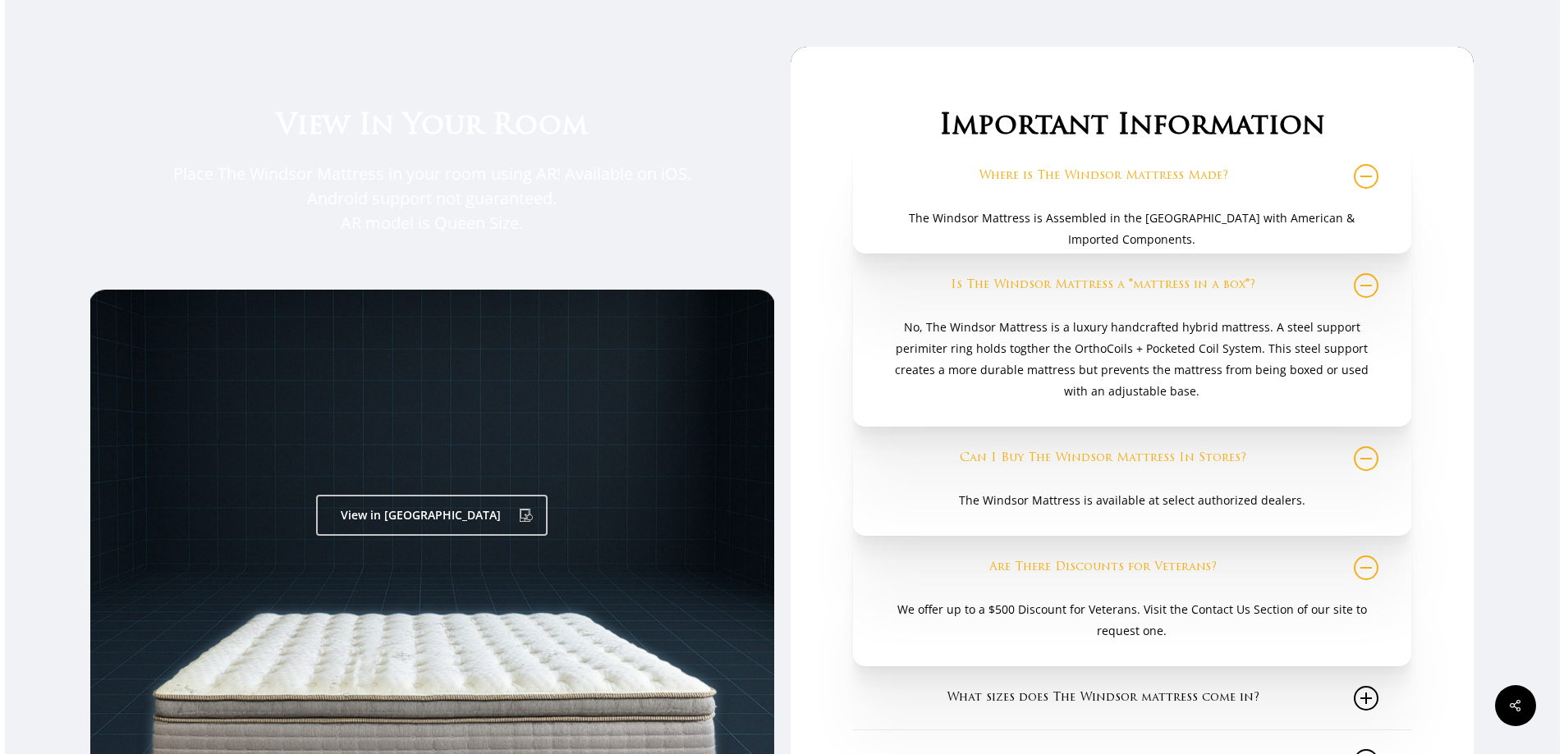
scroll to position [2873, 0]
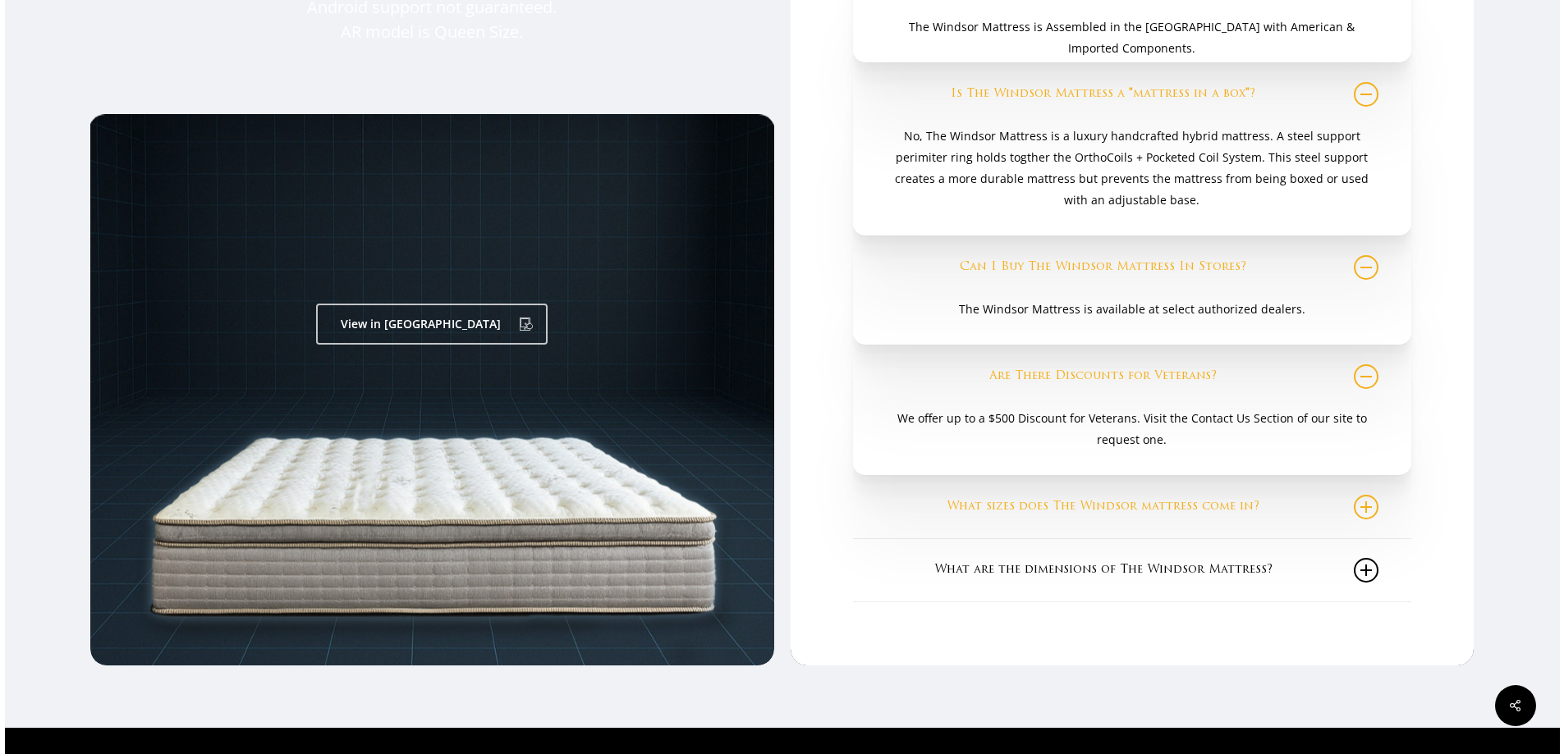
click at [1374, 513] on icon at bounding box center [1366, 507] width 25 height 25
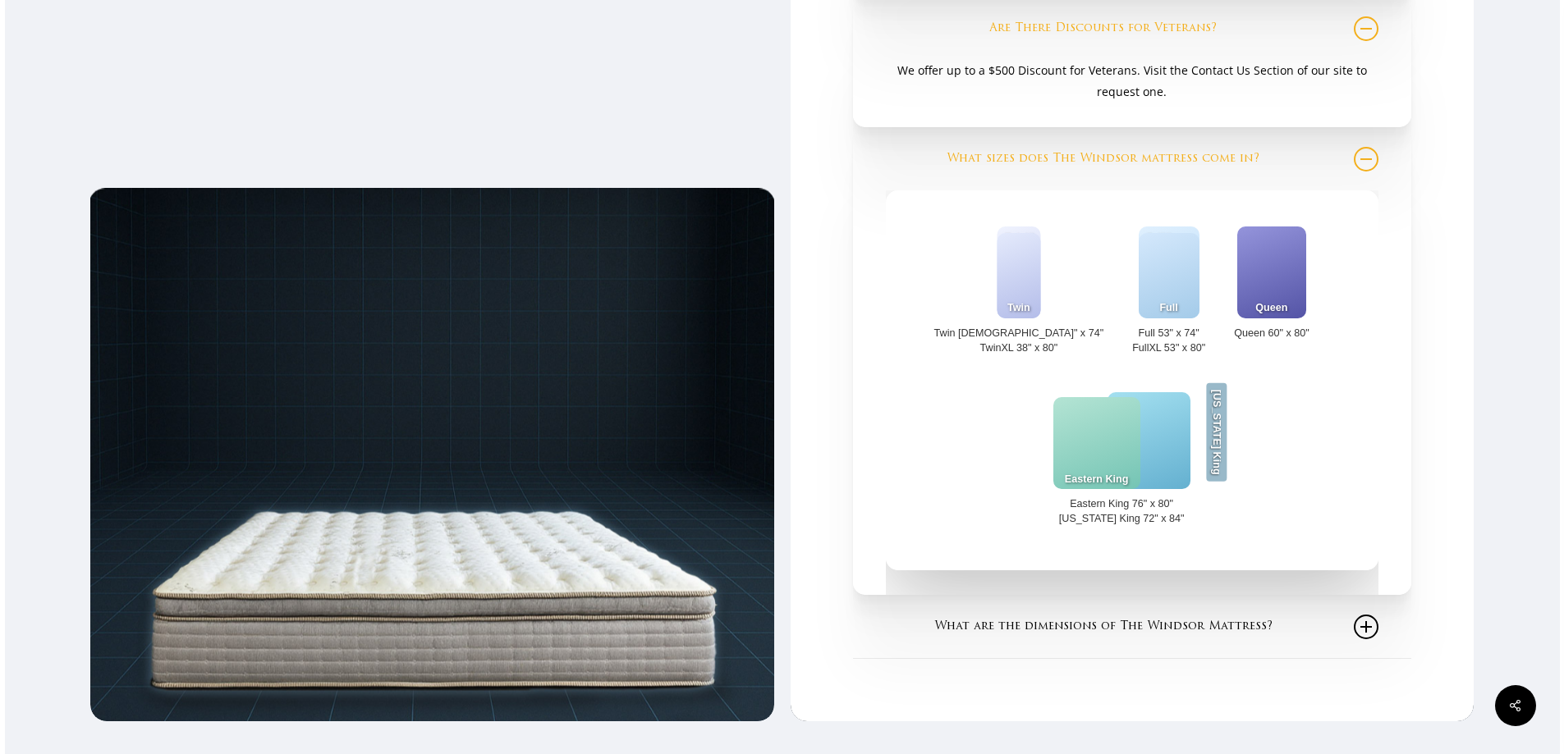
scroll to position [3257, 0]
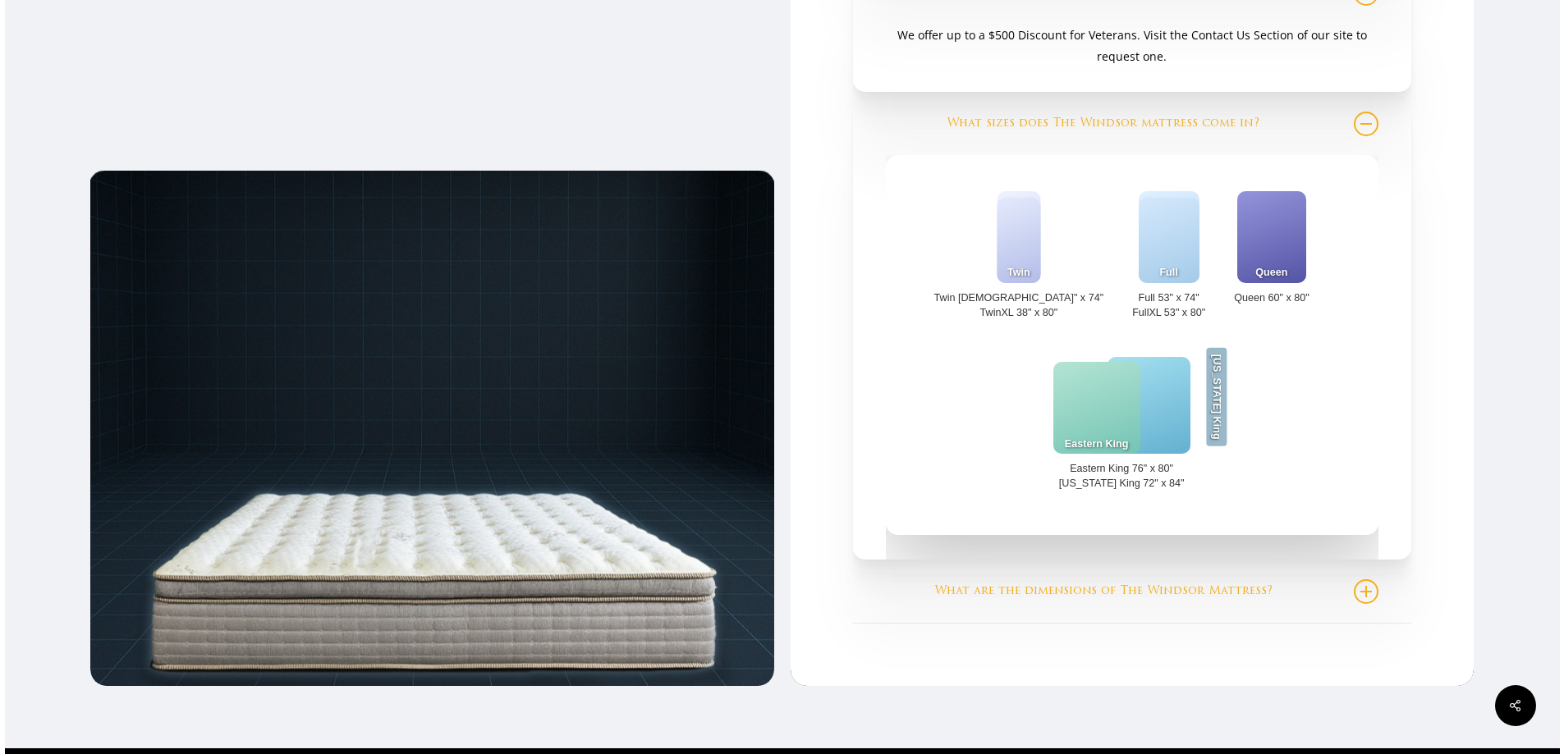
click at [1374, 598] on icon at bounding box center [1366, 592] width 25 height 25
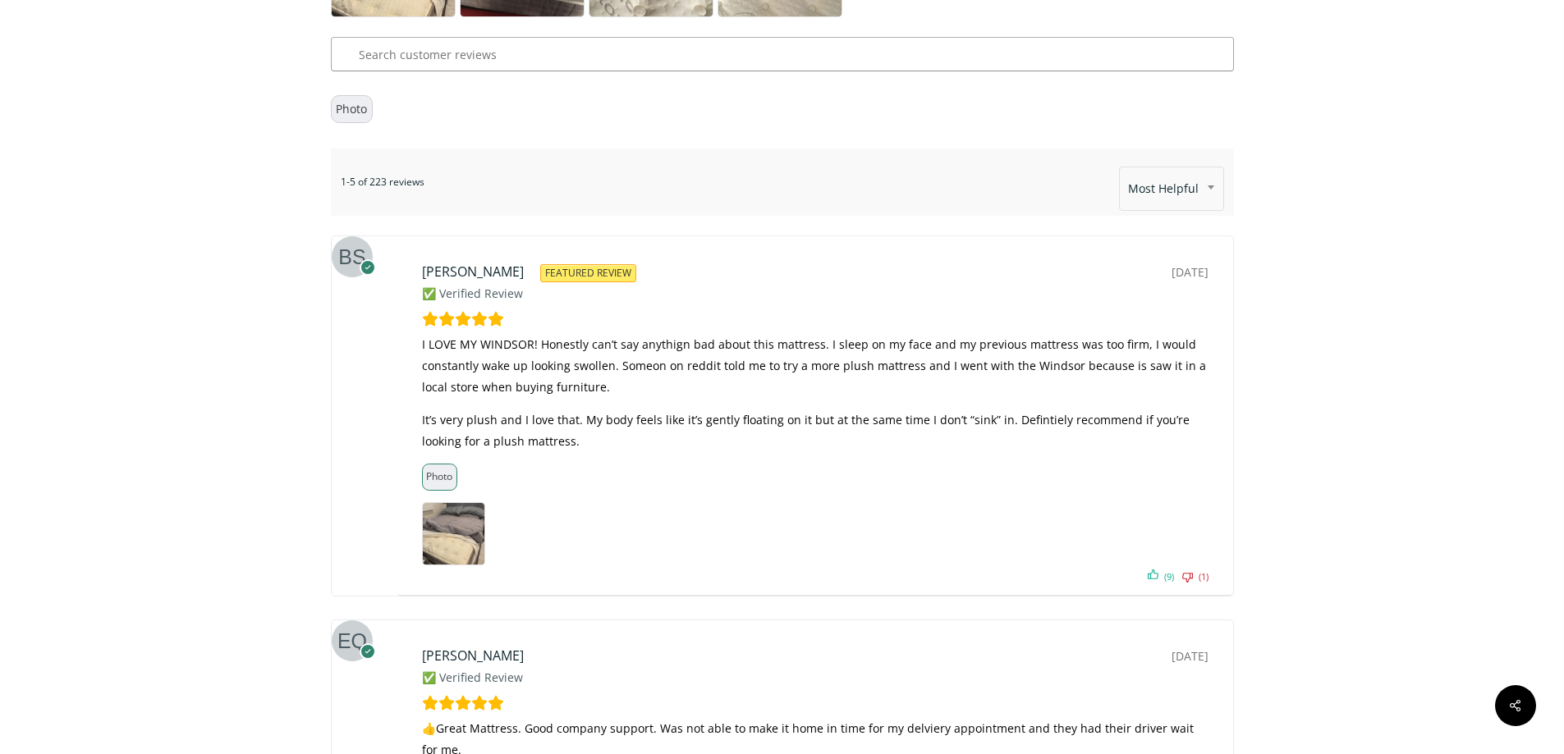
scroll to position [10343, 0]
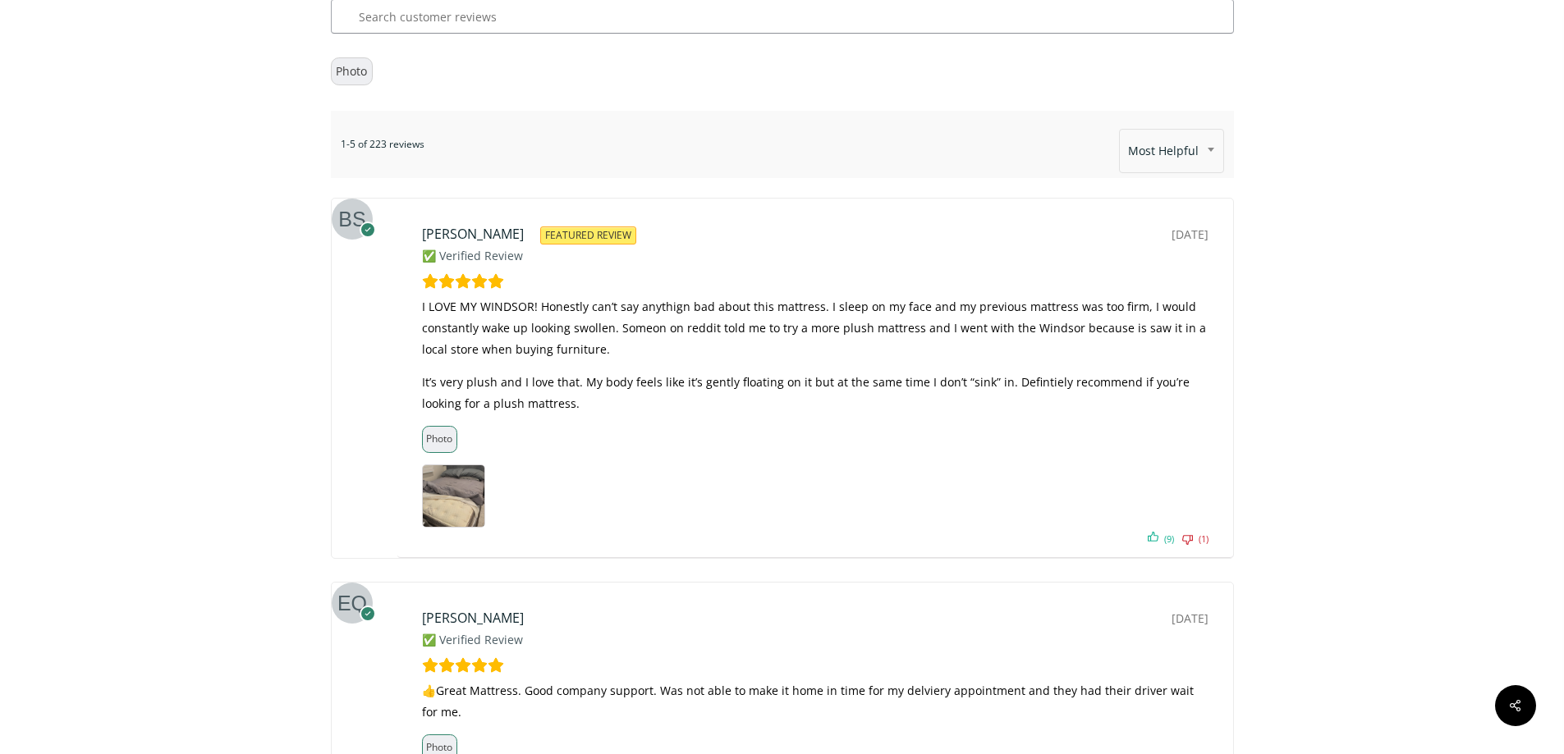
click at [464, 465] on img at bounding box center [454, 496] width 62 height 62
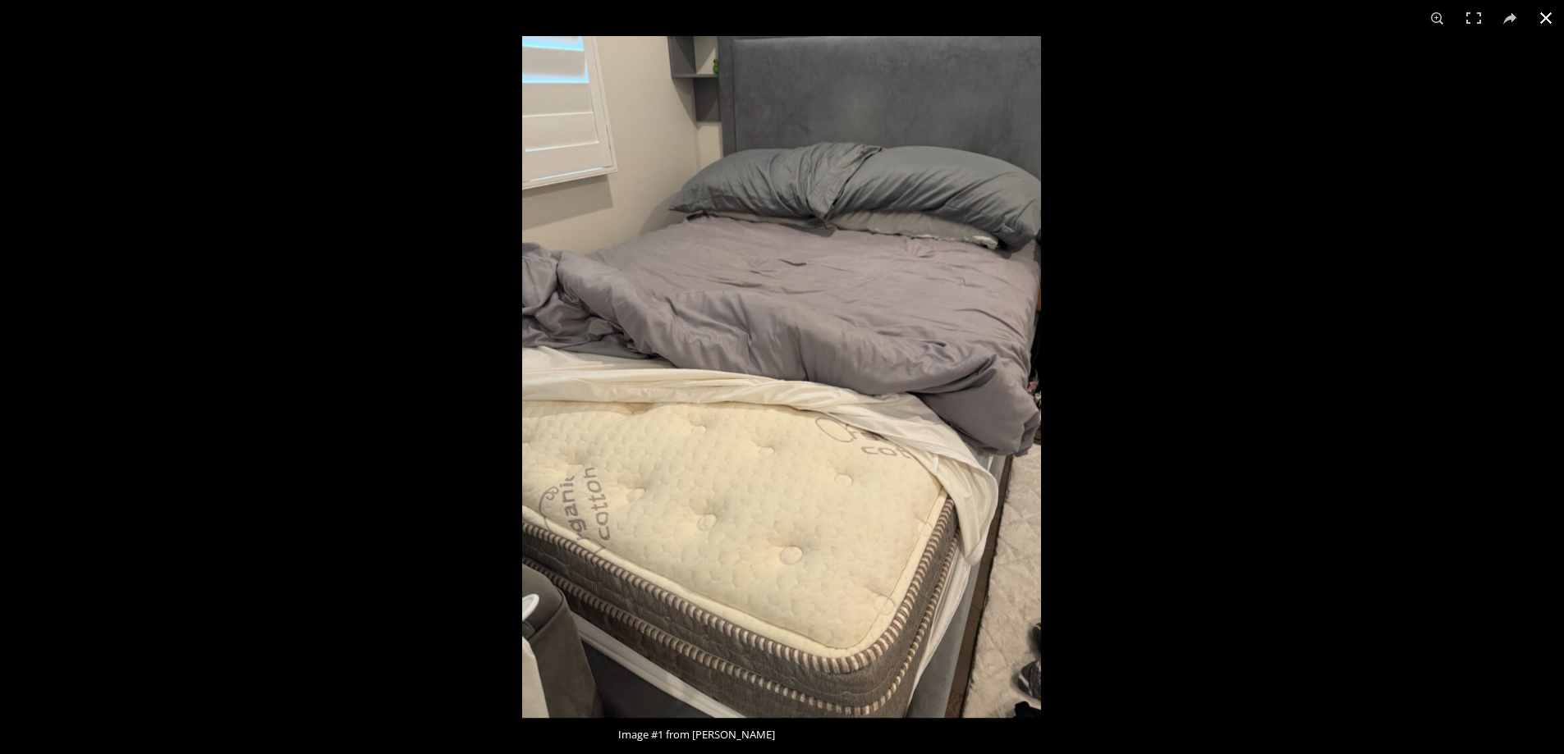
click at [1541, 11] on button "Close (Esc)" at bounding box center [1546, 18] width 36 height 36
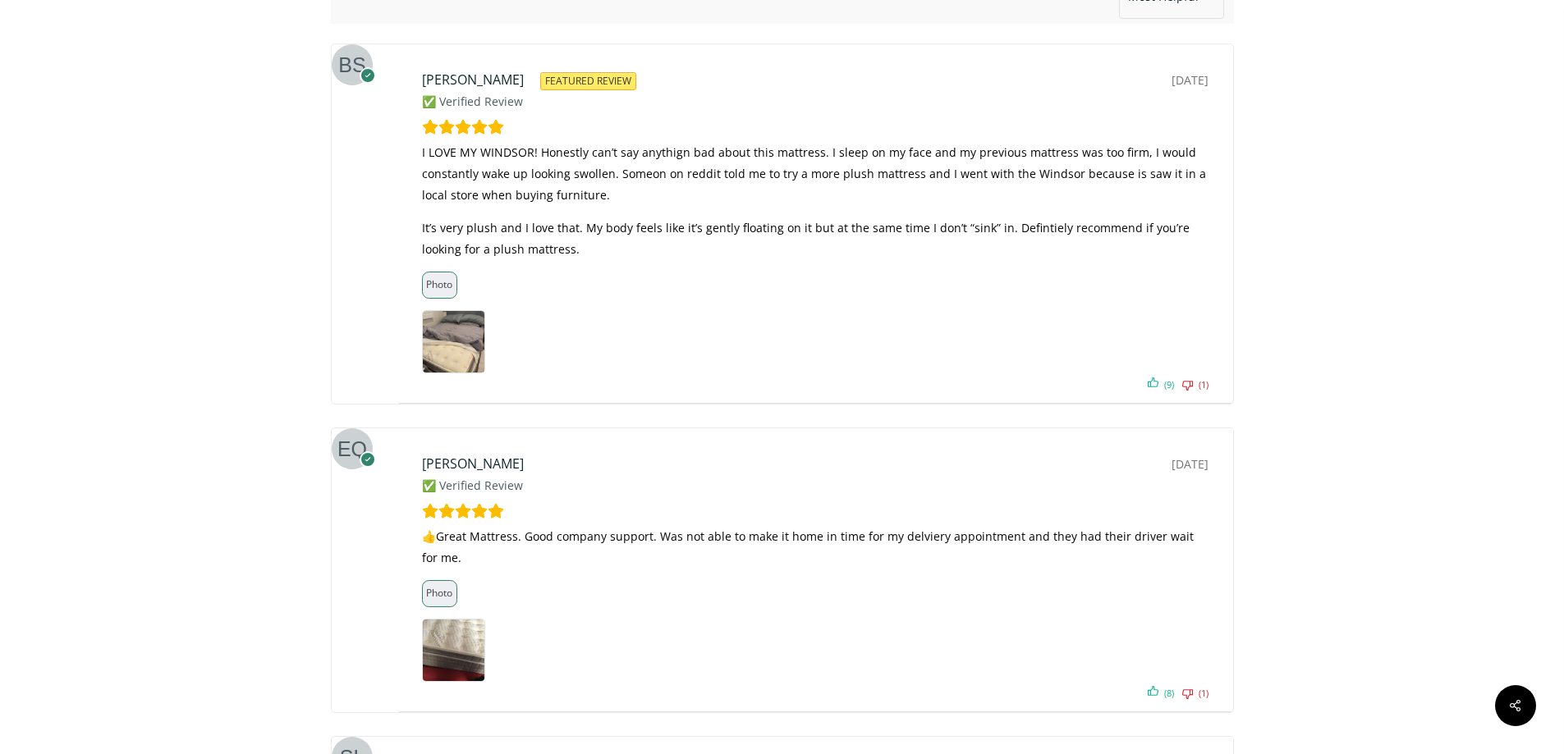
scroll to position [10535, 0]
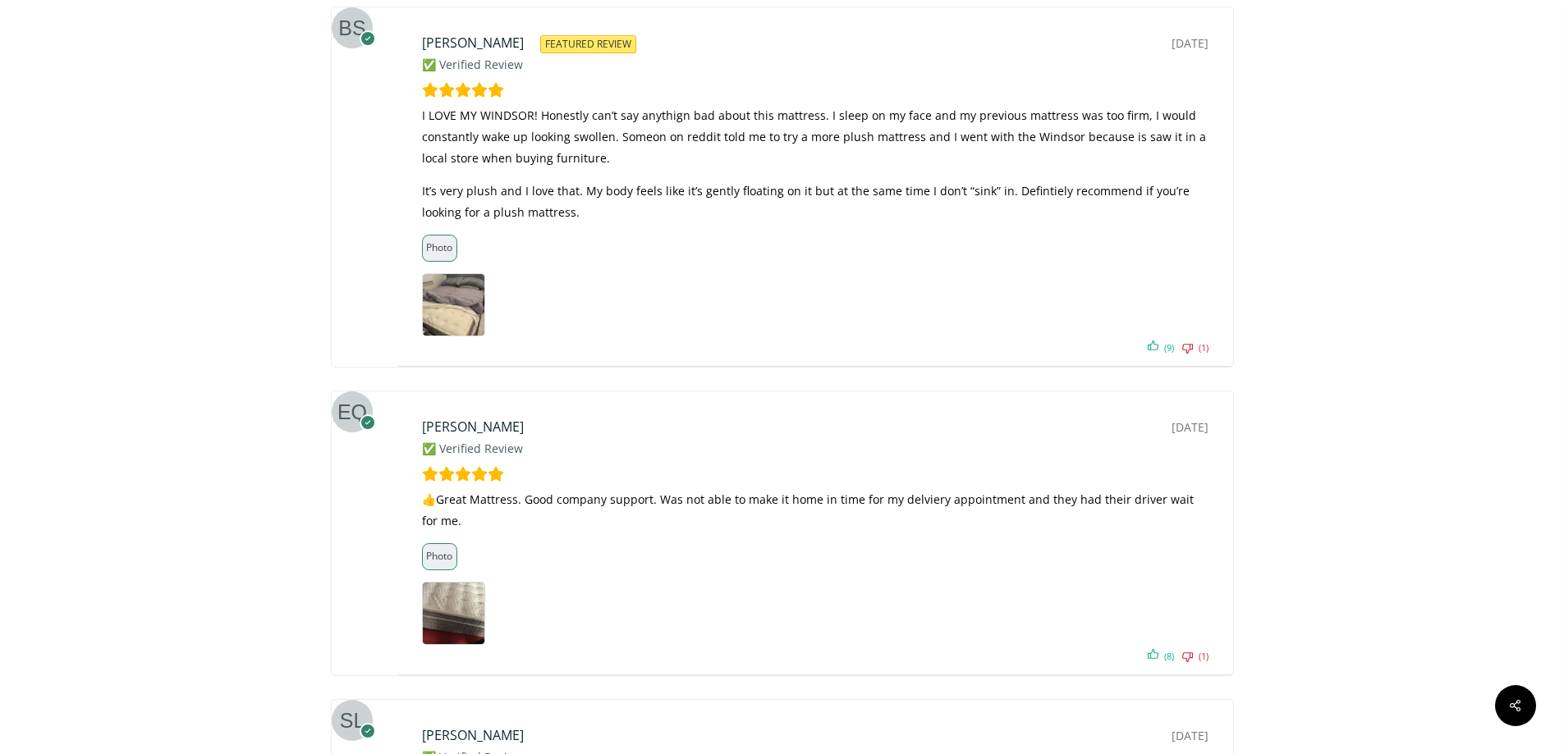
click at [453, 583] on img at bounding box center [454, 614] width 62 height 62
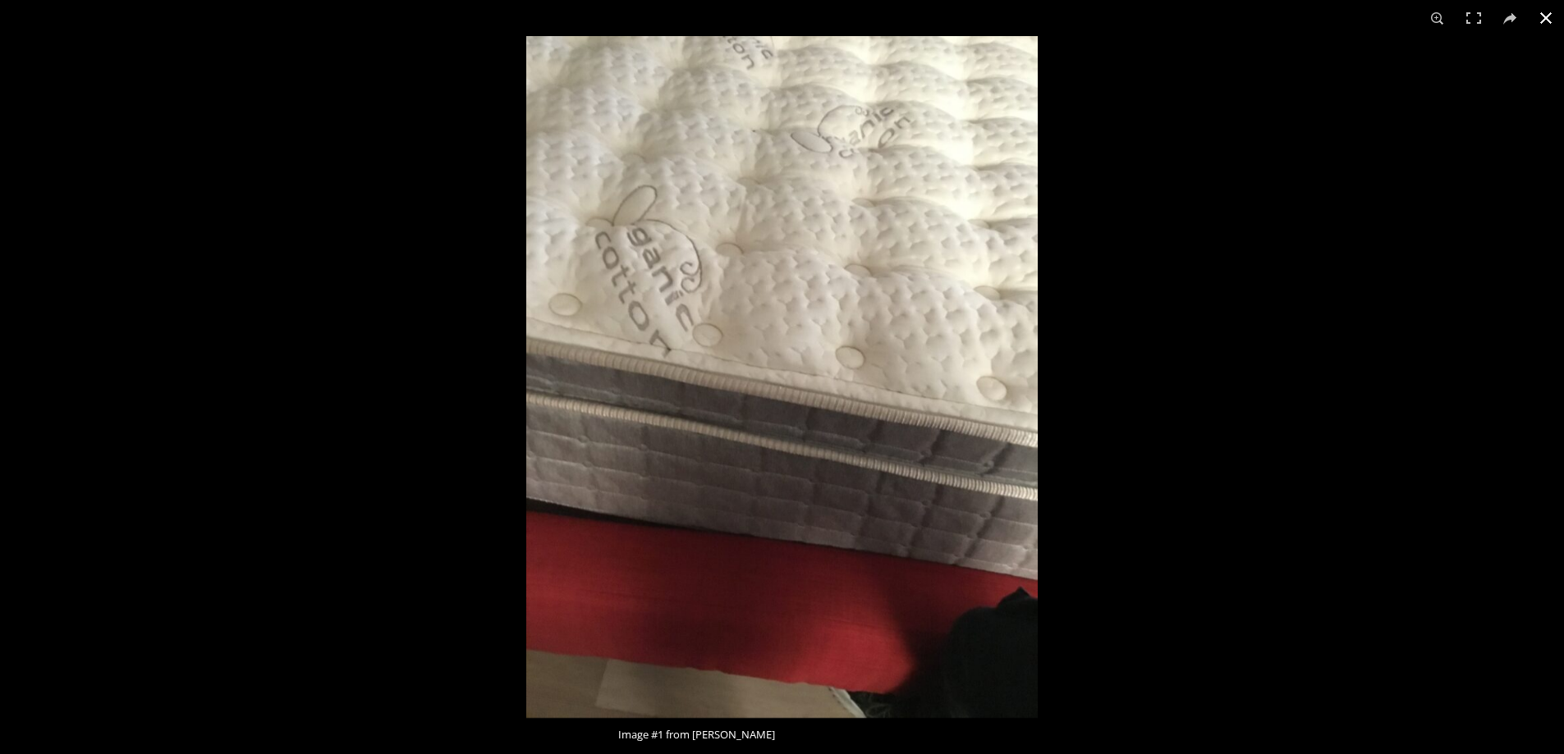
click at [1556, 17] on button "Close (Esc)" at bounding box center [1546, 18] width 36 height 36
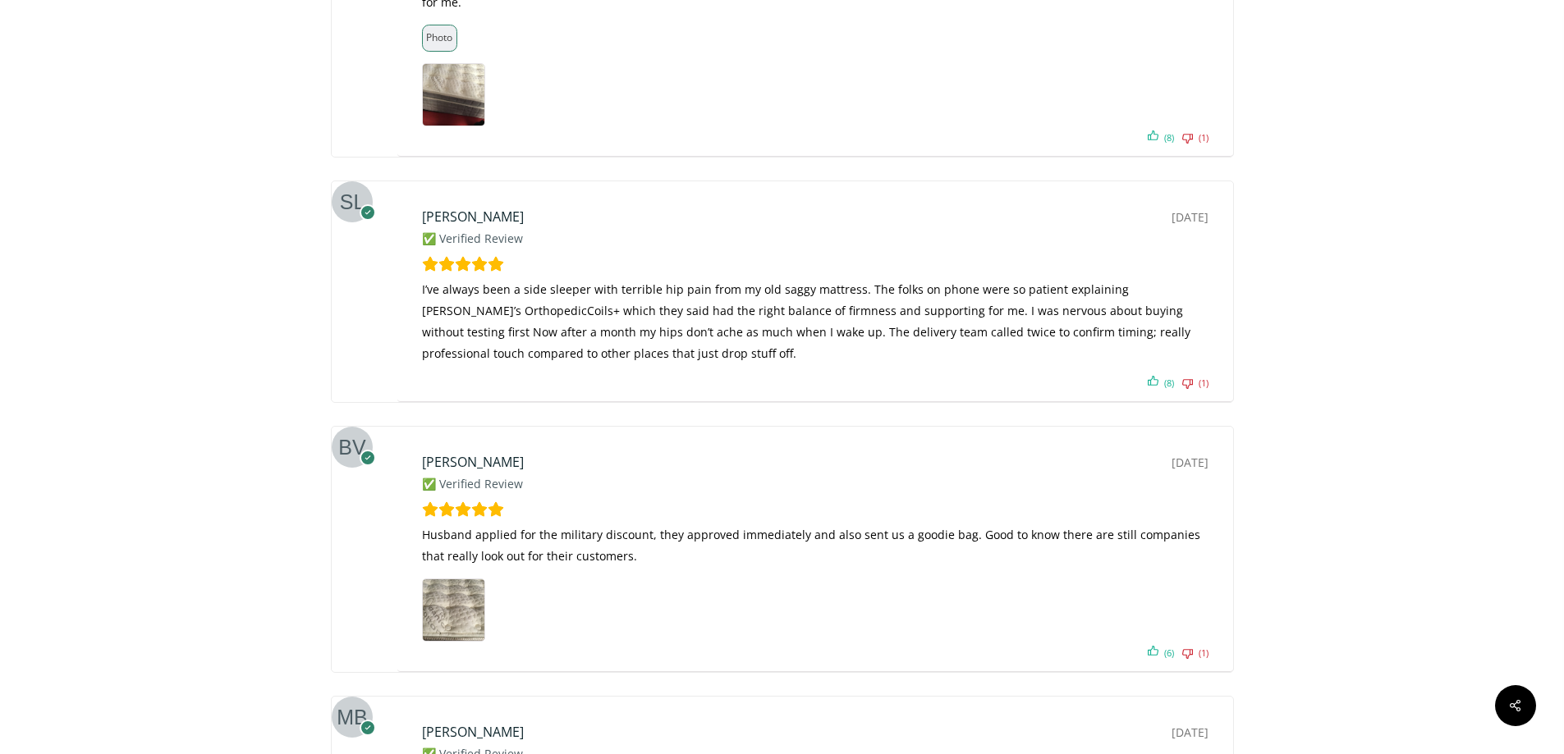
scroll to position [11109, 0]
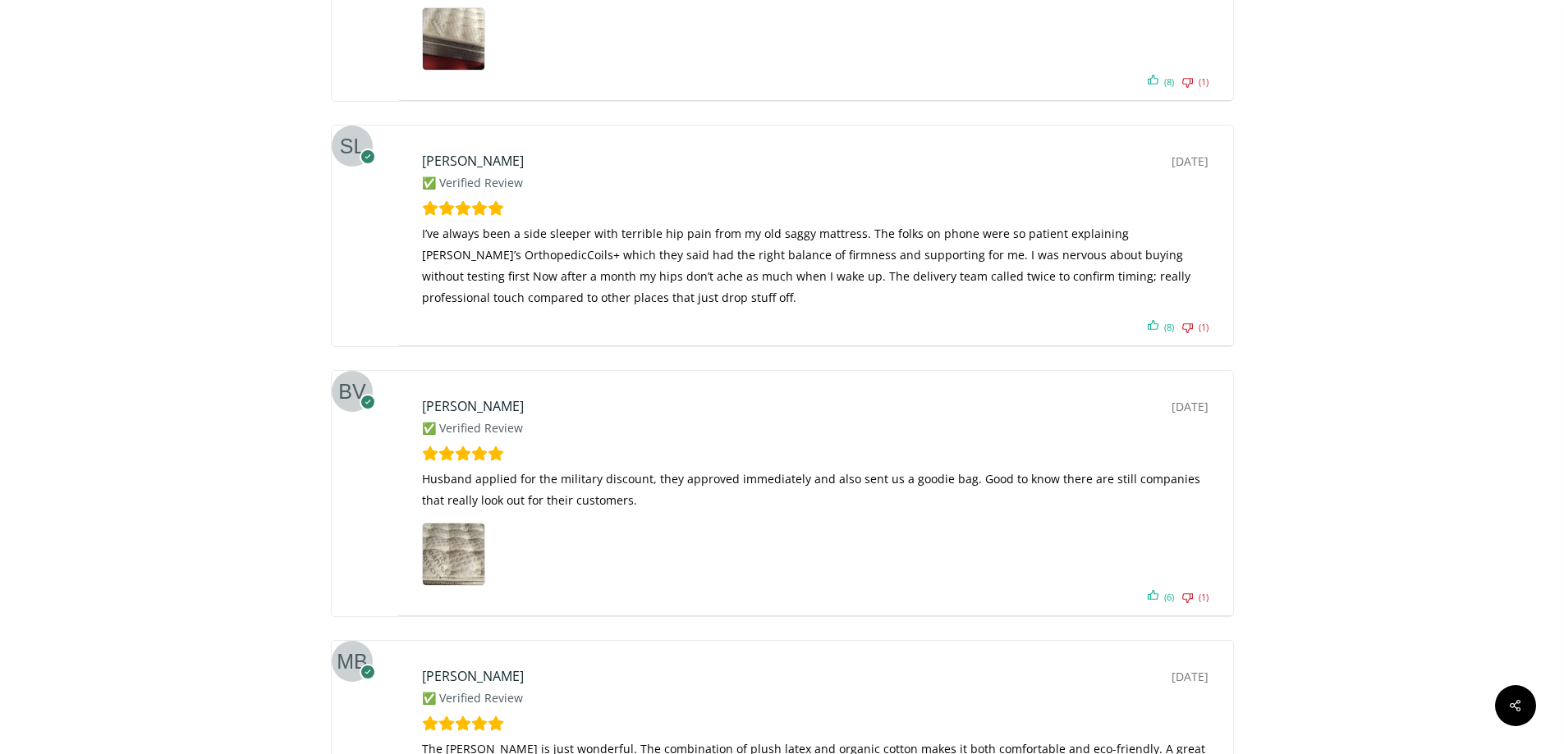
click at [458, 524] on img at bounding box center [454, 555] width 62 height 62
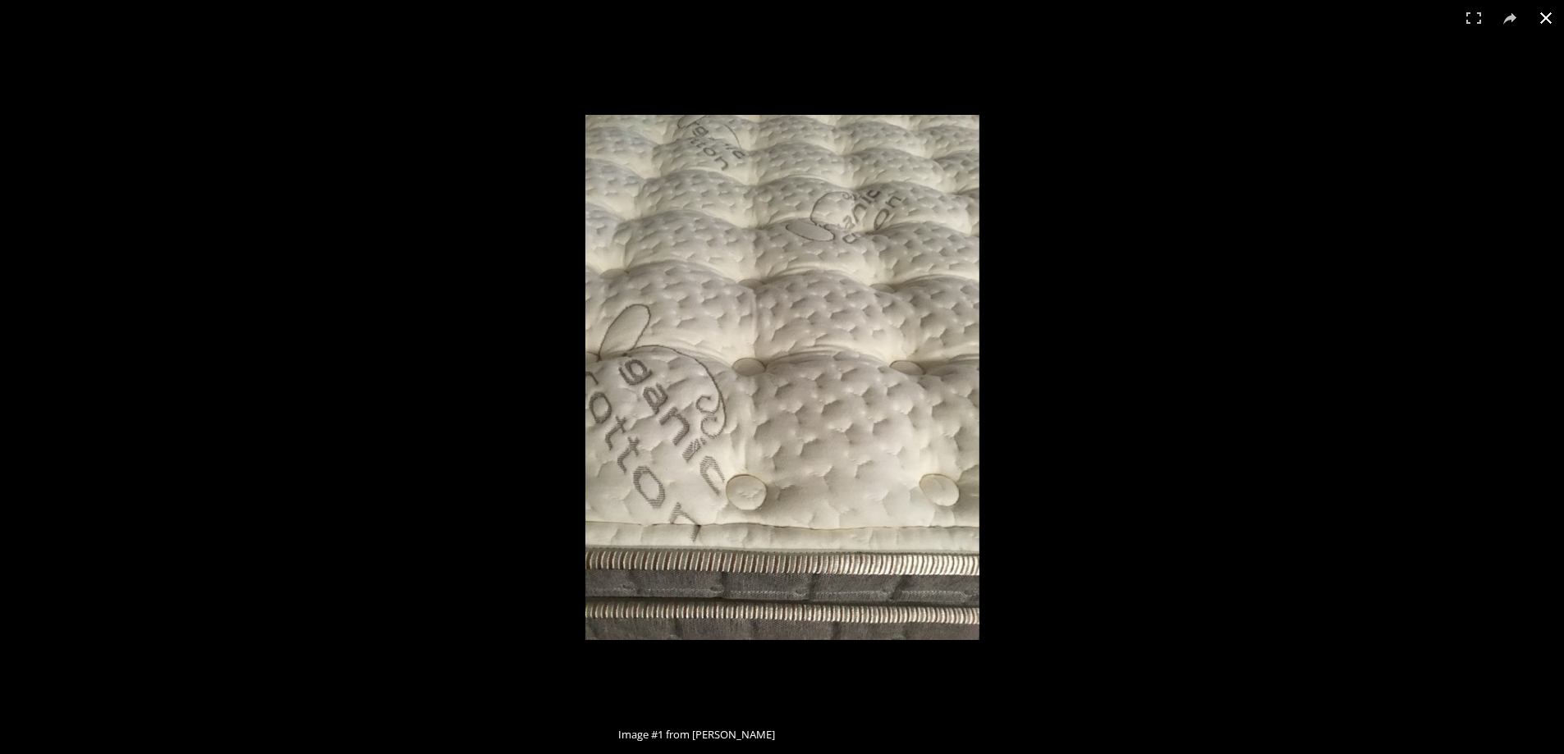
click at [1549, 13] on button "Close (Esc)" at bounding box center [1546, 18] width 36 height 36
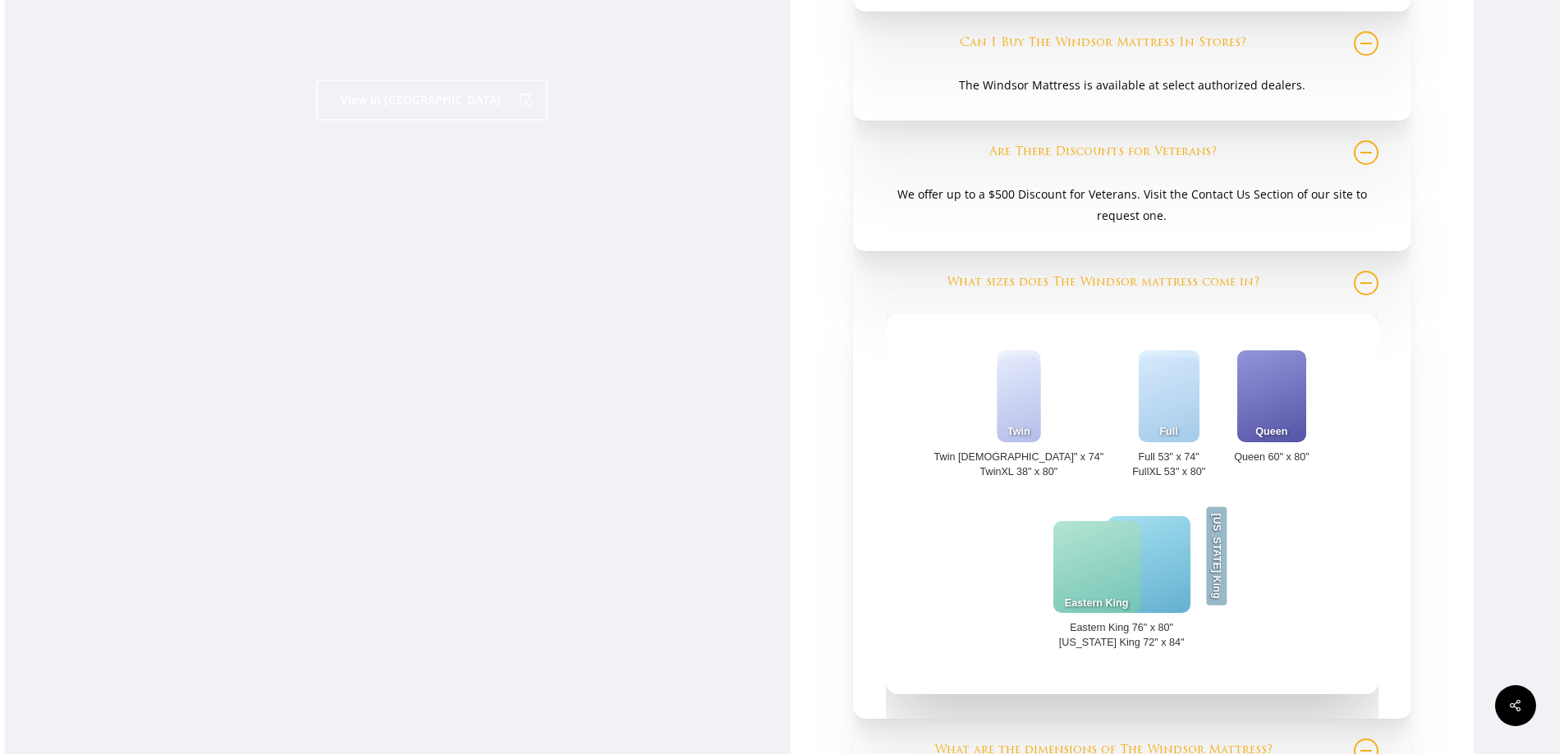
scroll to position [2615, 0]
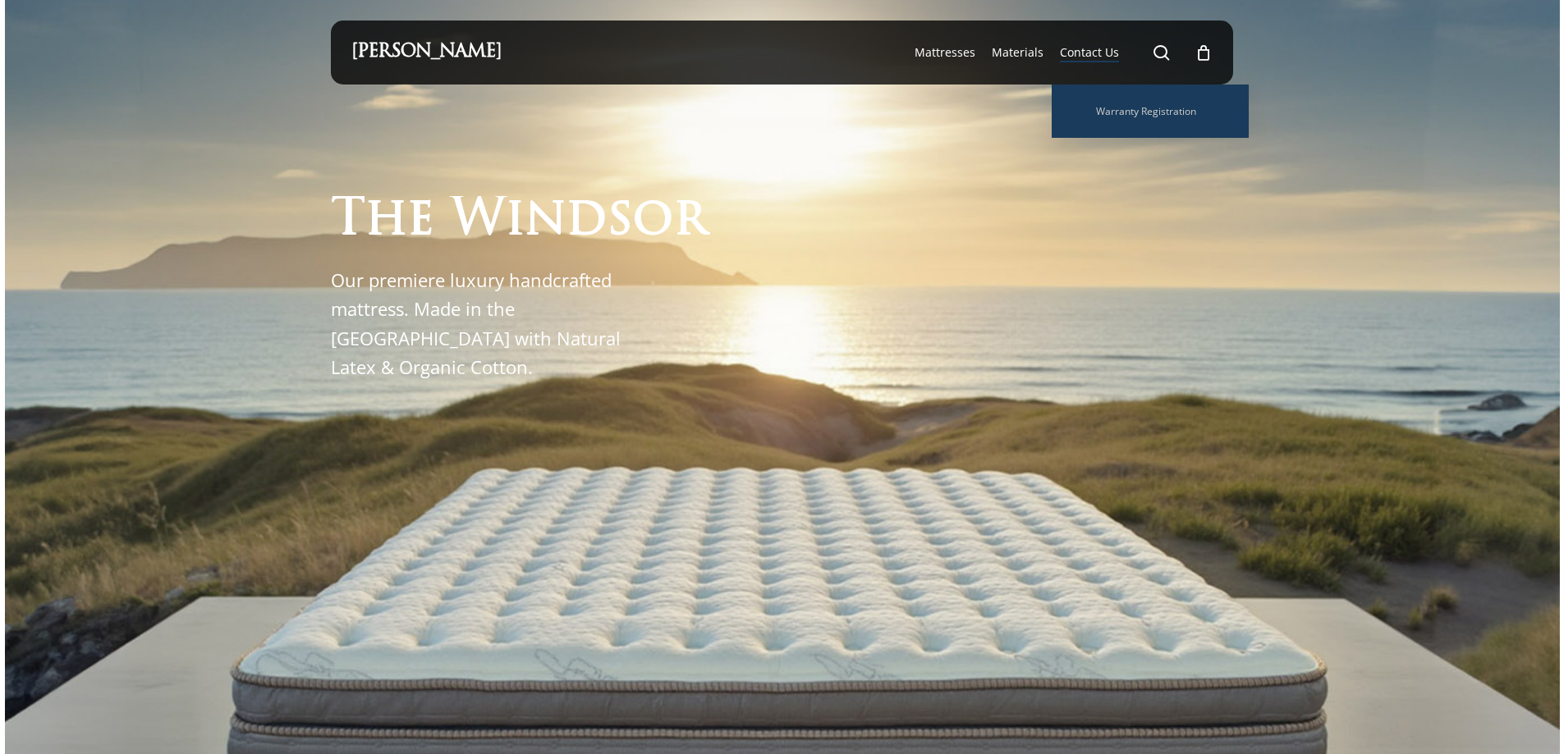
click at [1079, 48] on span "Contact Us" at bounding box center [1089, 52] width 59 height 16
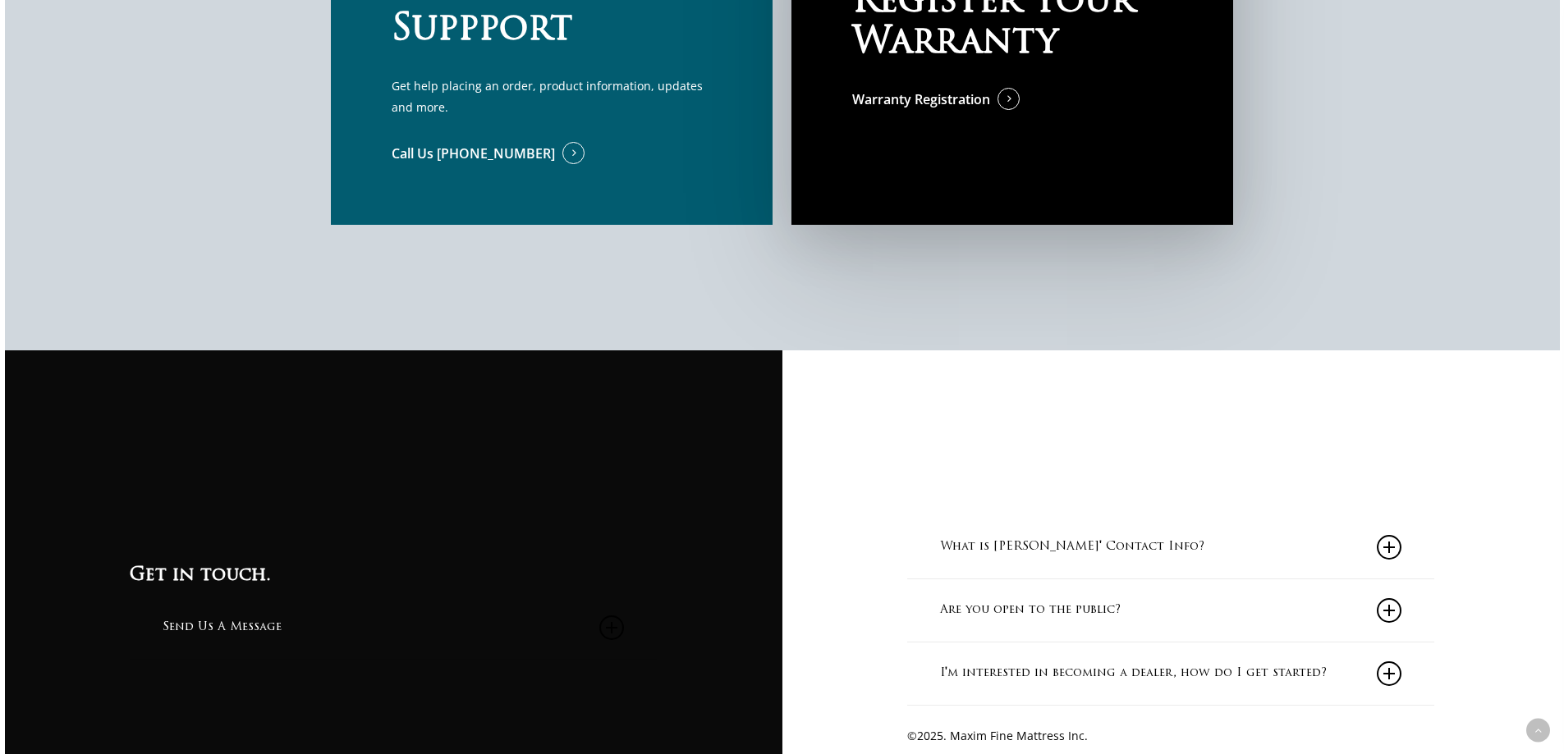
scroll to position [1712, 0]
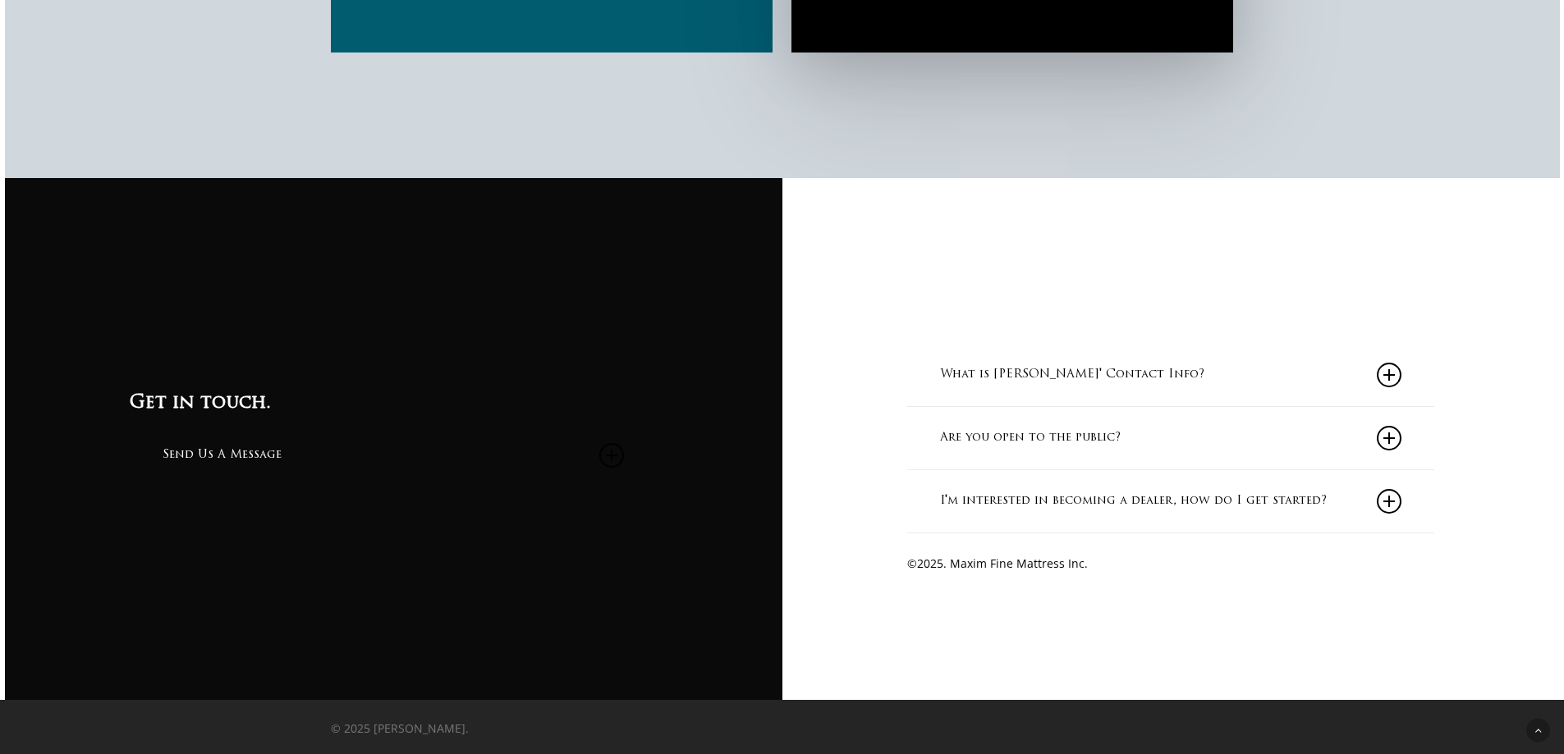
click at [1393, 436] on icon at bounding box center [1389, 438] width 25 height 25
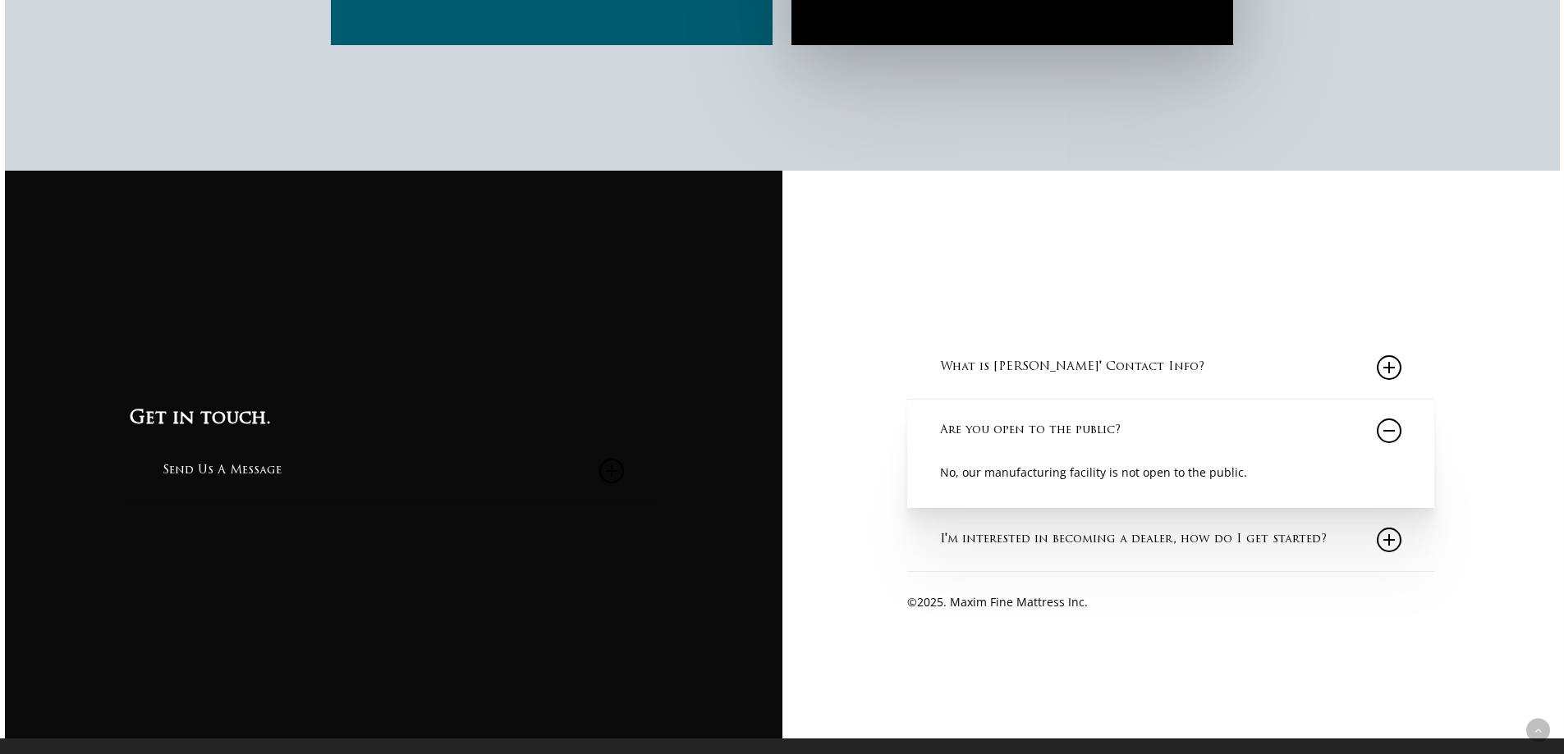
click at [1396, 371] on icon at bounding box center [1389, 367] width 25 height 25
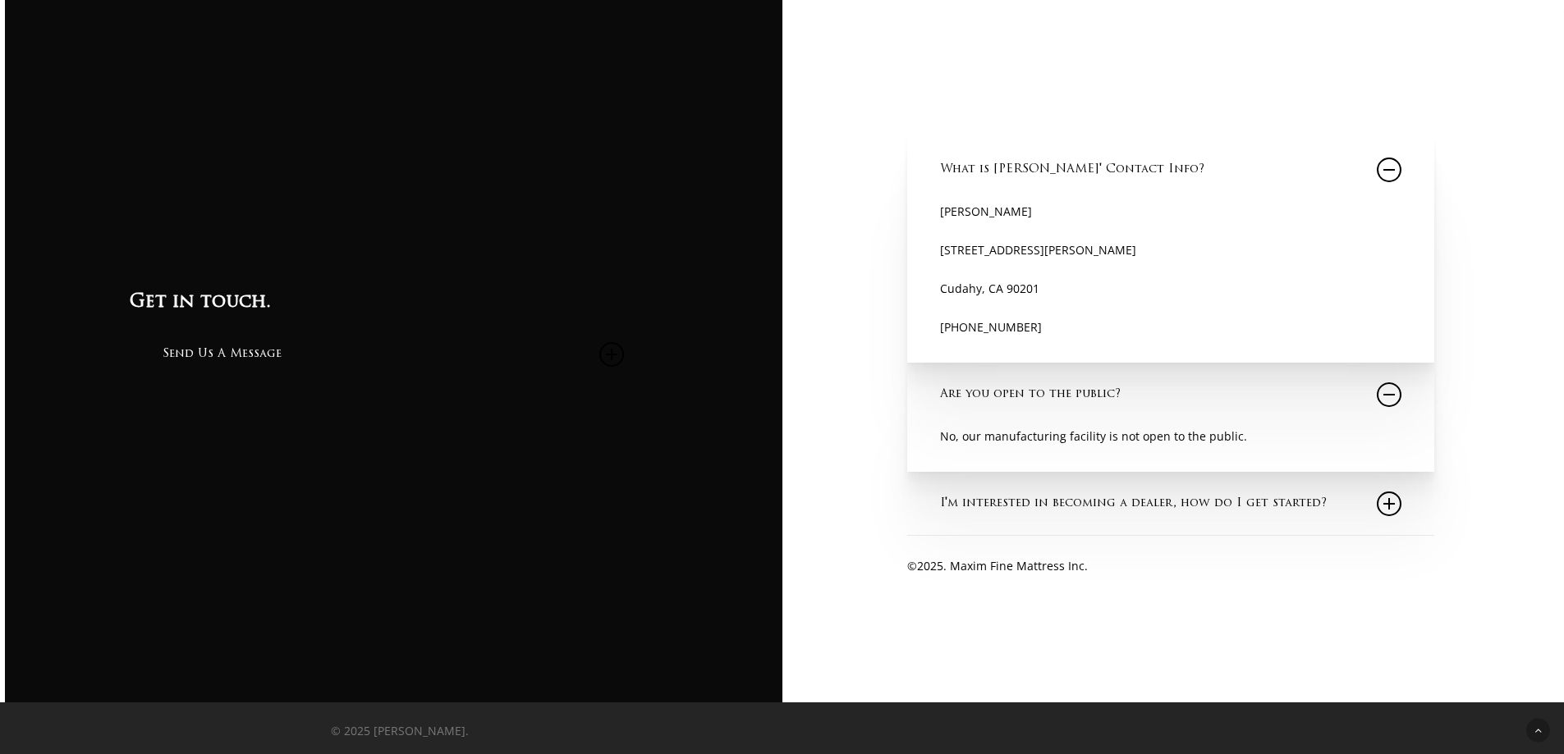
scroll to position [1920, 0]
click at [1387, 493] on icon at bounding box center [1389, 501] width 25 height 25
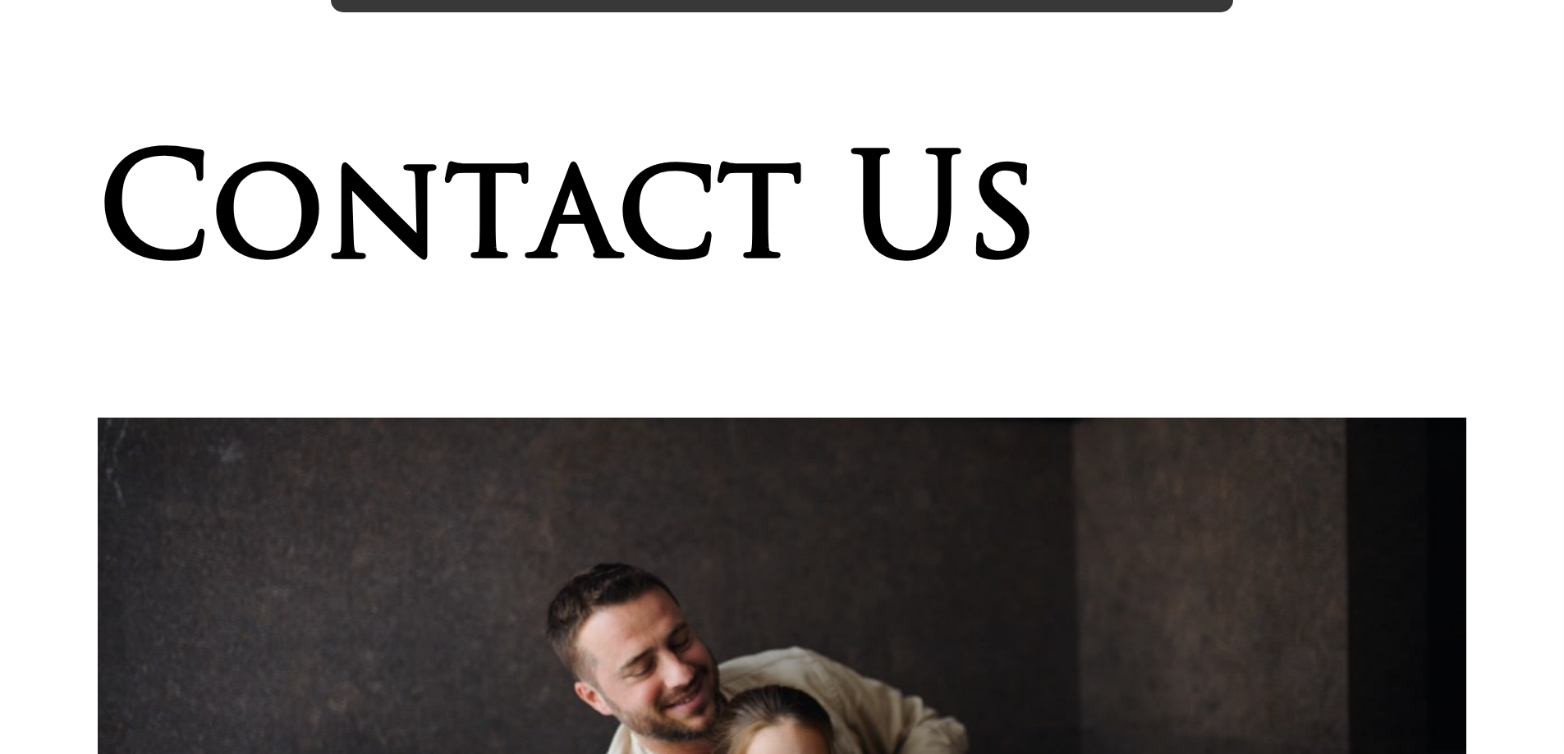
scroll to position [0, 0]
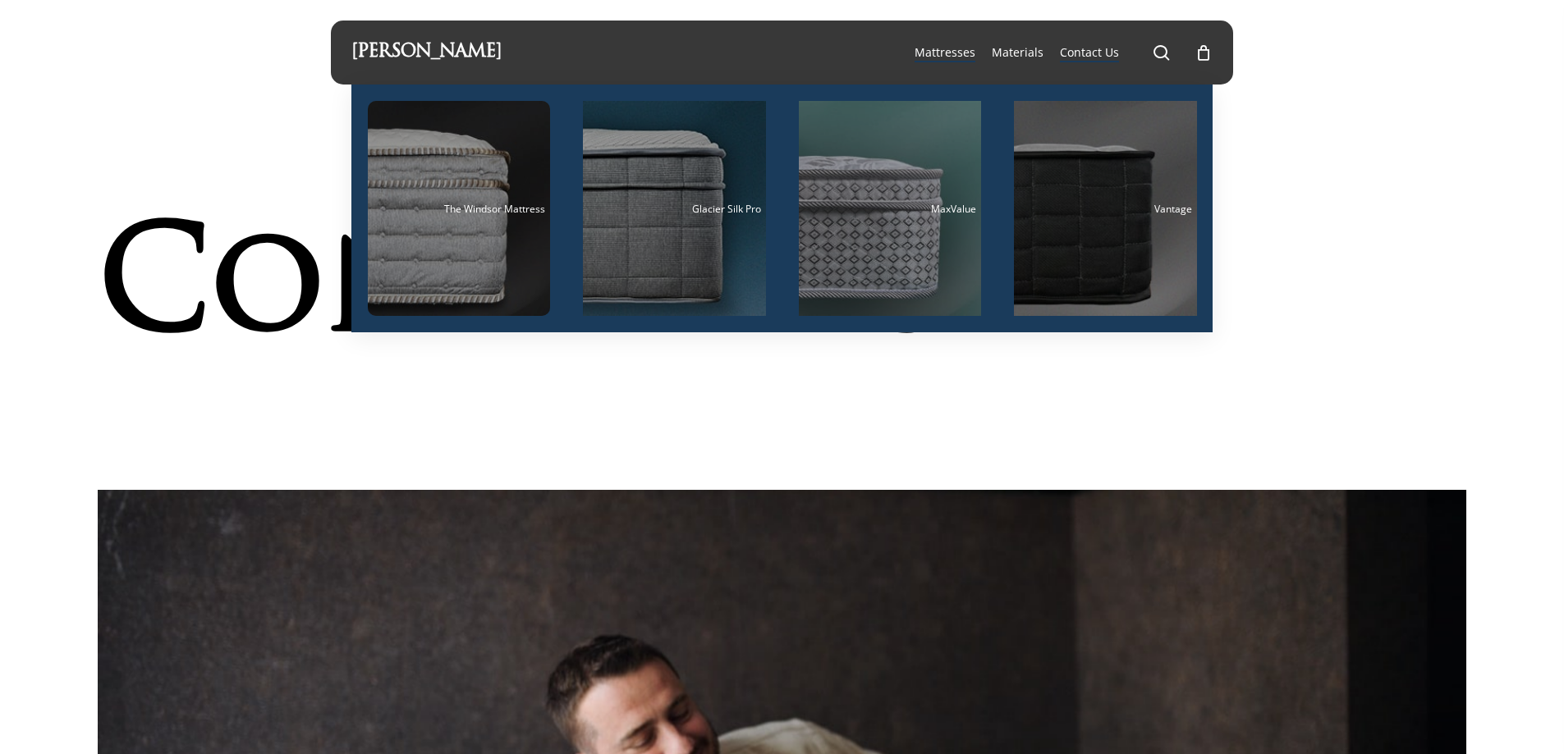
click at [956, 48] on span "Mattresses" at bounding box center [944, 52] width 61 height 16
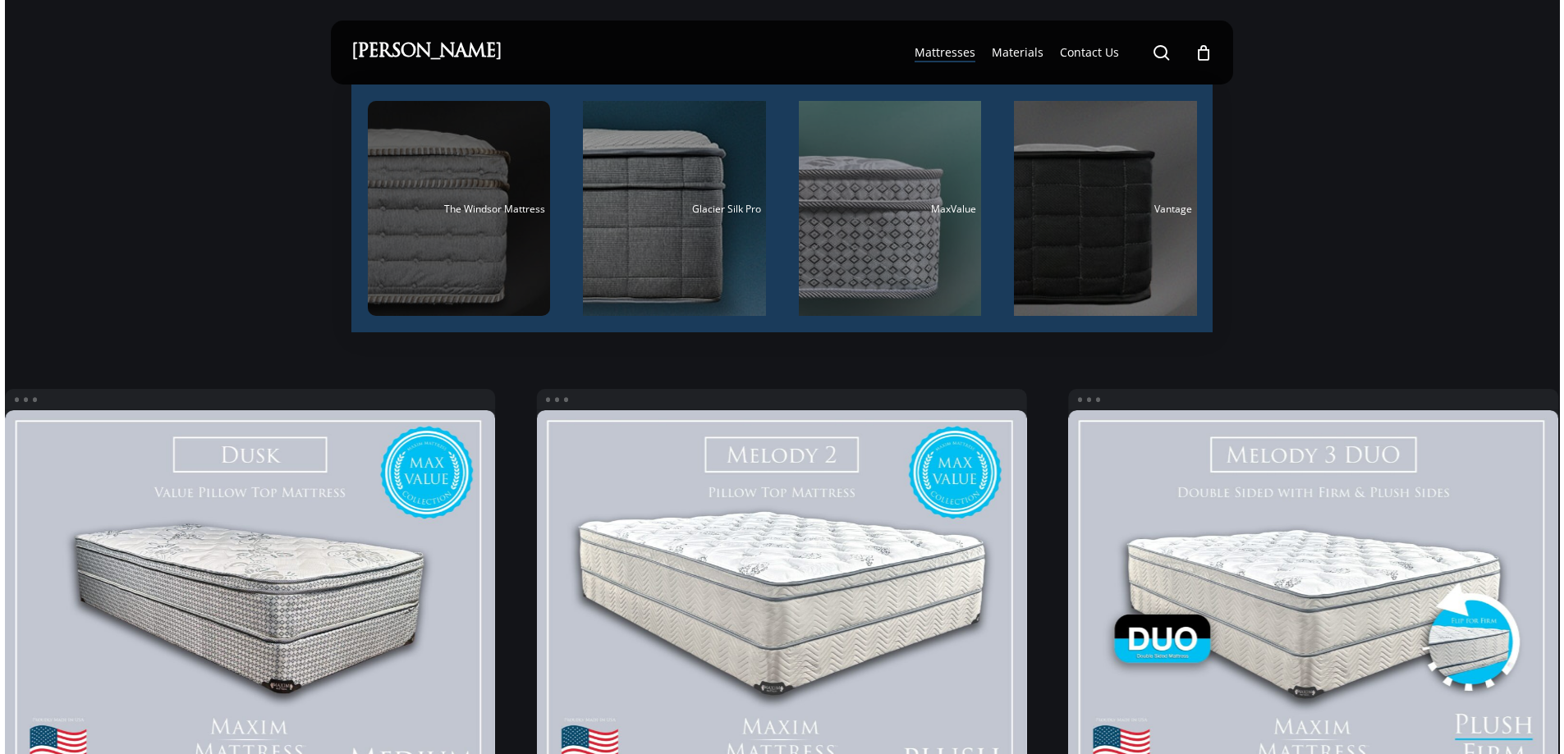
click at [485, 200] on div "Main Menu" at bounding box center [459, 208] width 183 height 215
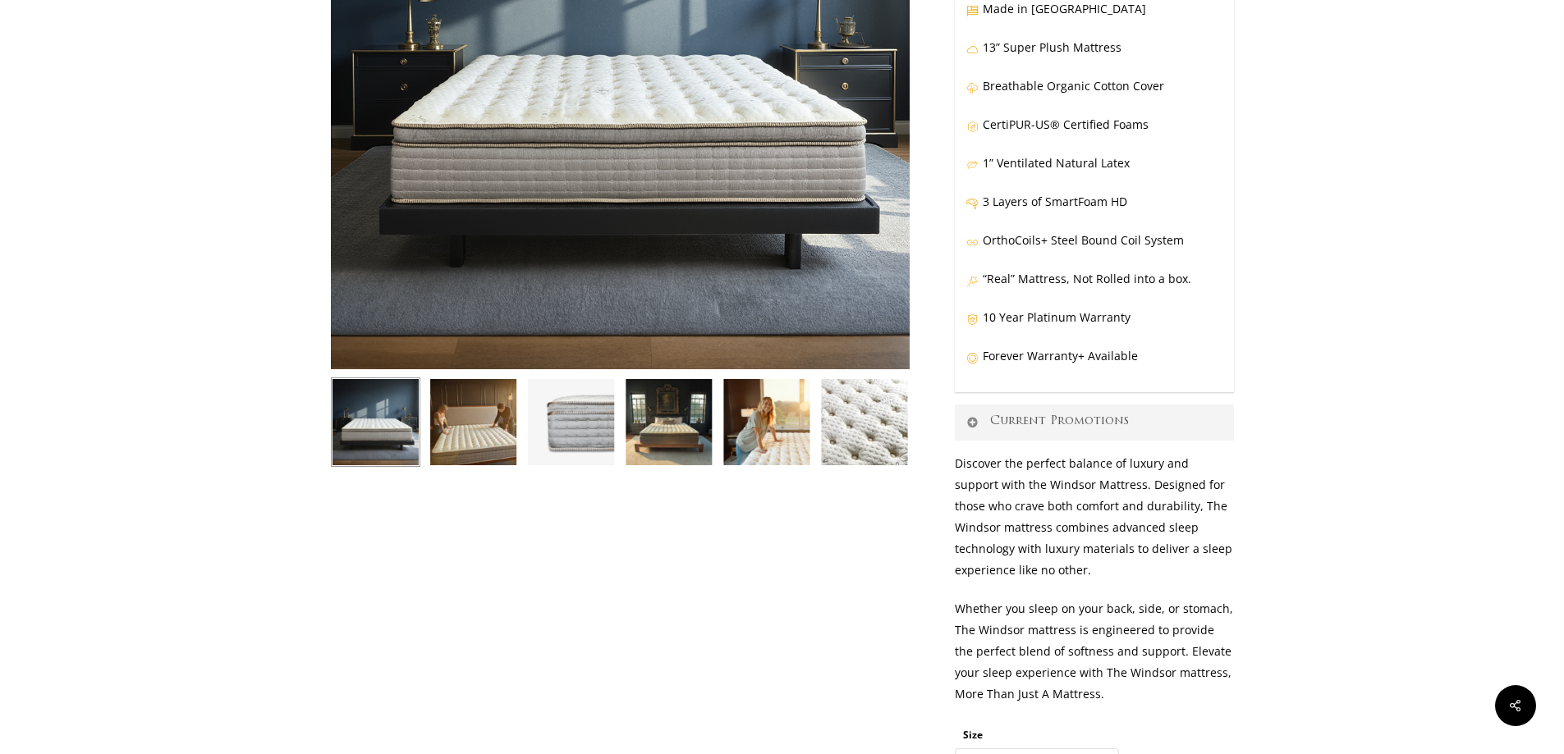
scroll to position [383, 0]
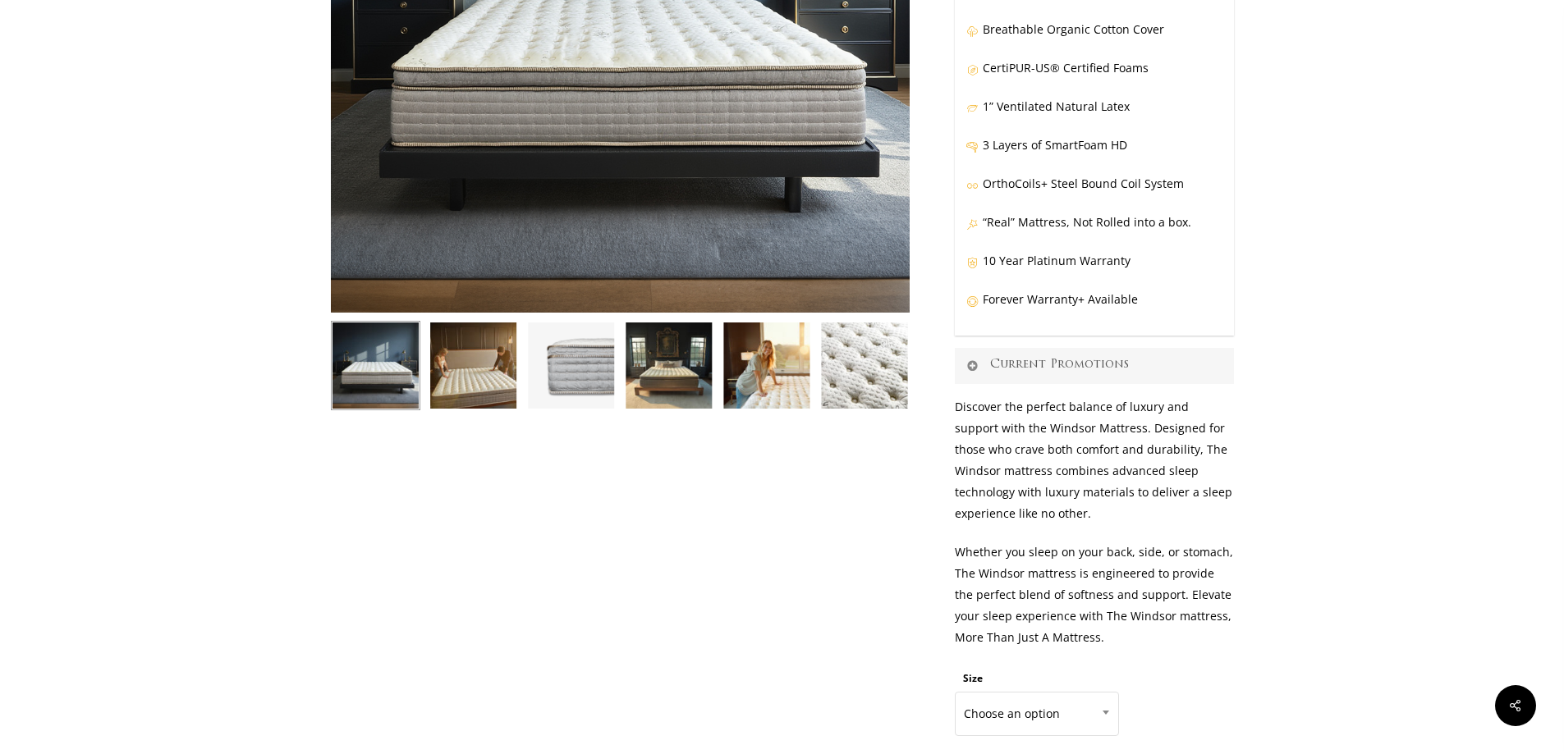
click at [1028, 363] on link "Current Promotions" at bounding box center [1094, 366] width 279 height 36
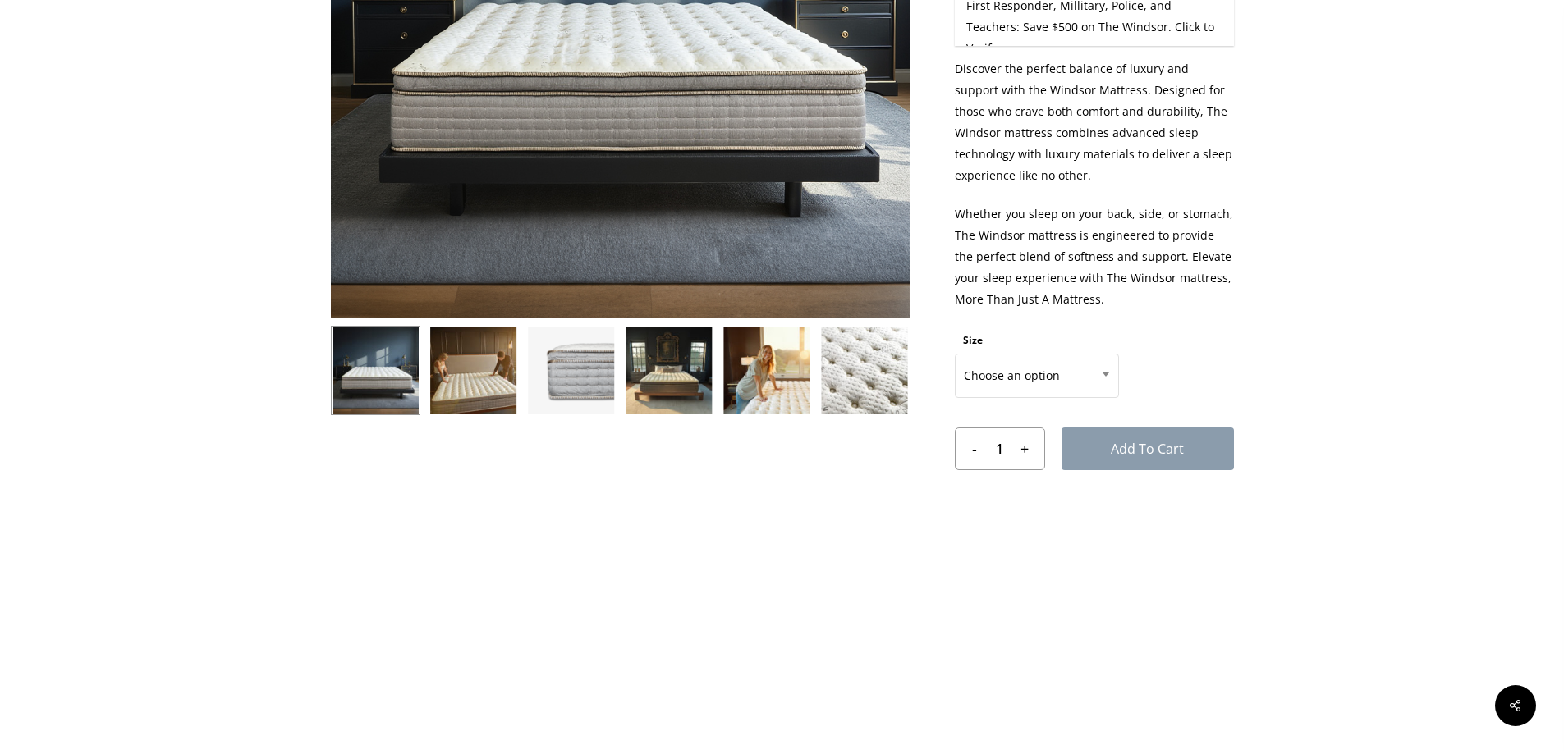
scroll to position [305, 0]
